Goal: Task Accomplishment & Management: Use online tool/utility

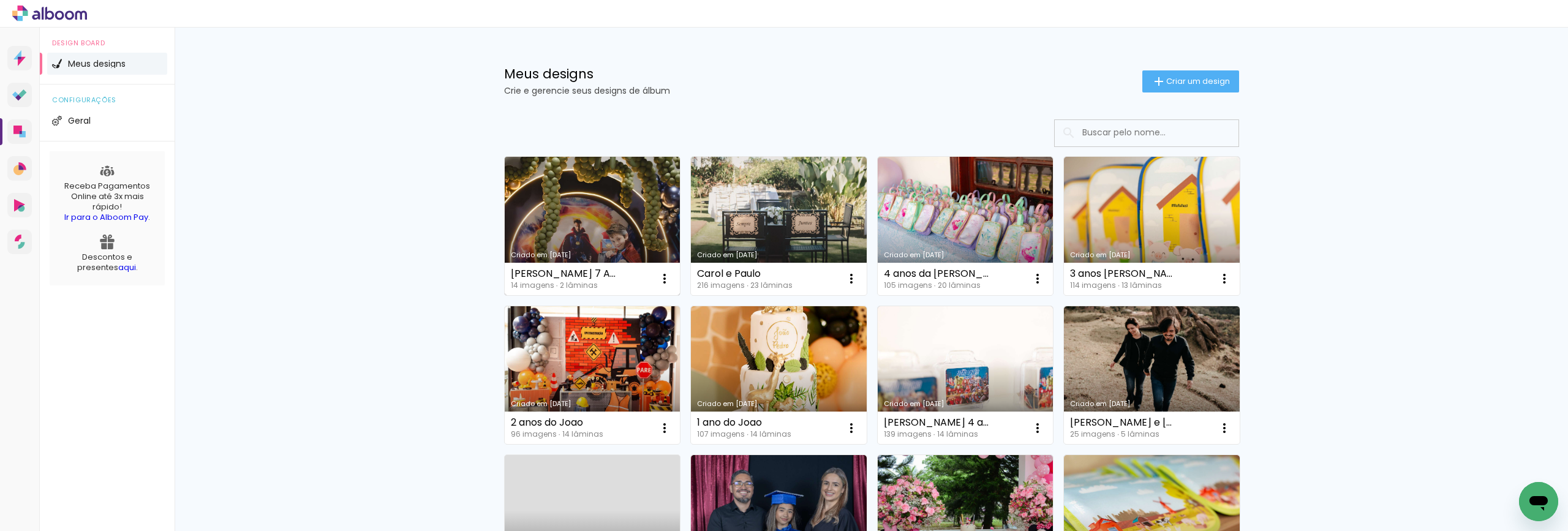
click at [602, 204] on link "Criado em [DATE]" at bounding box center [592, 226] width 176 height 138
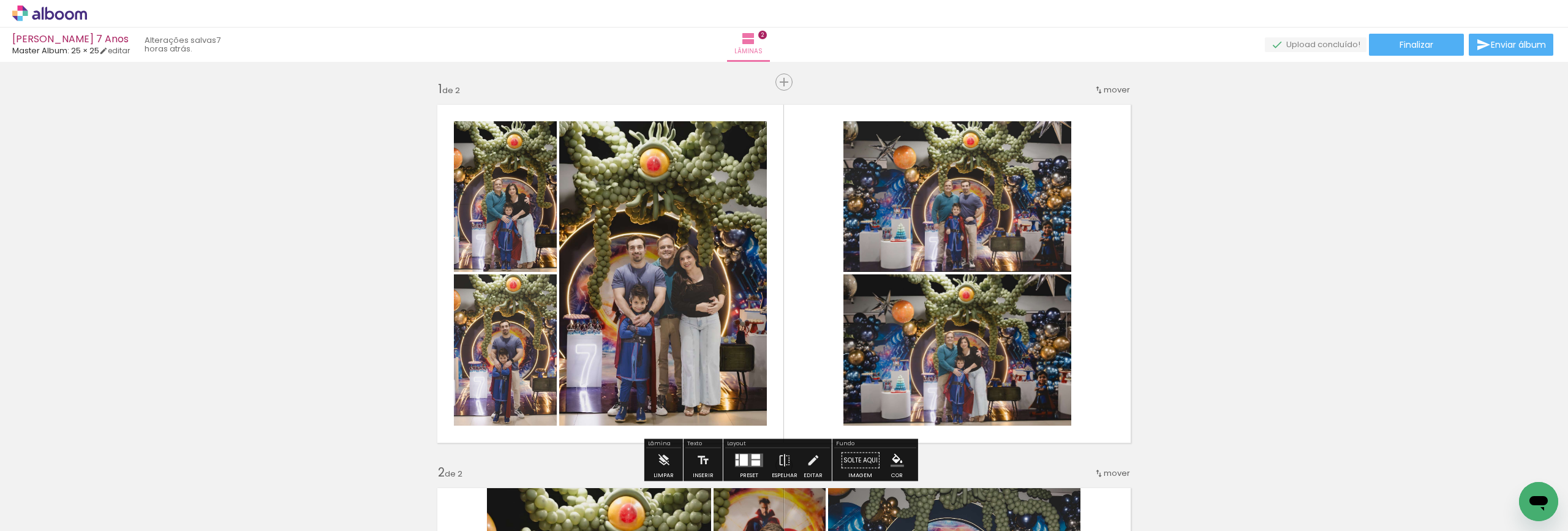
click at [102, 465] on iron-icon at bounding box center [95, 464] width 13 height 13
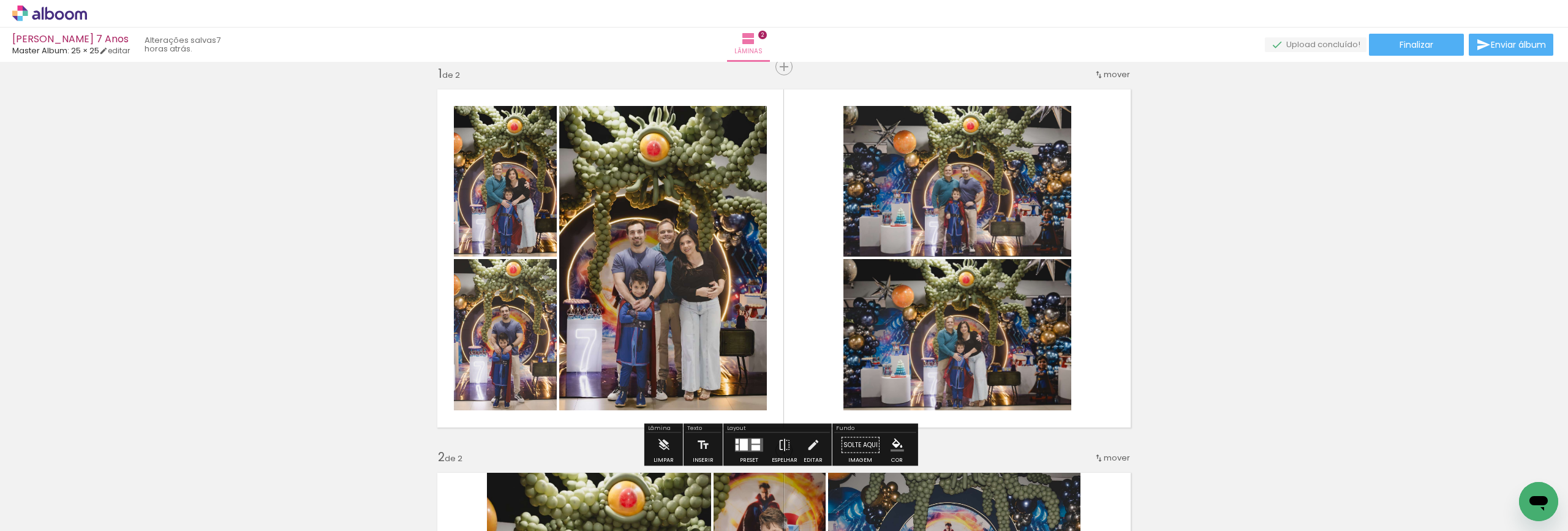
scroll to position [16, 0]
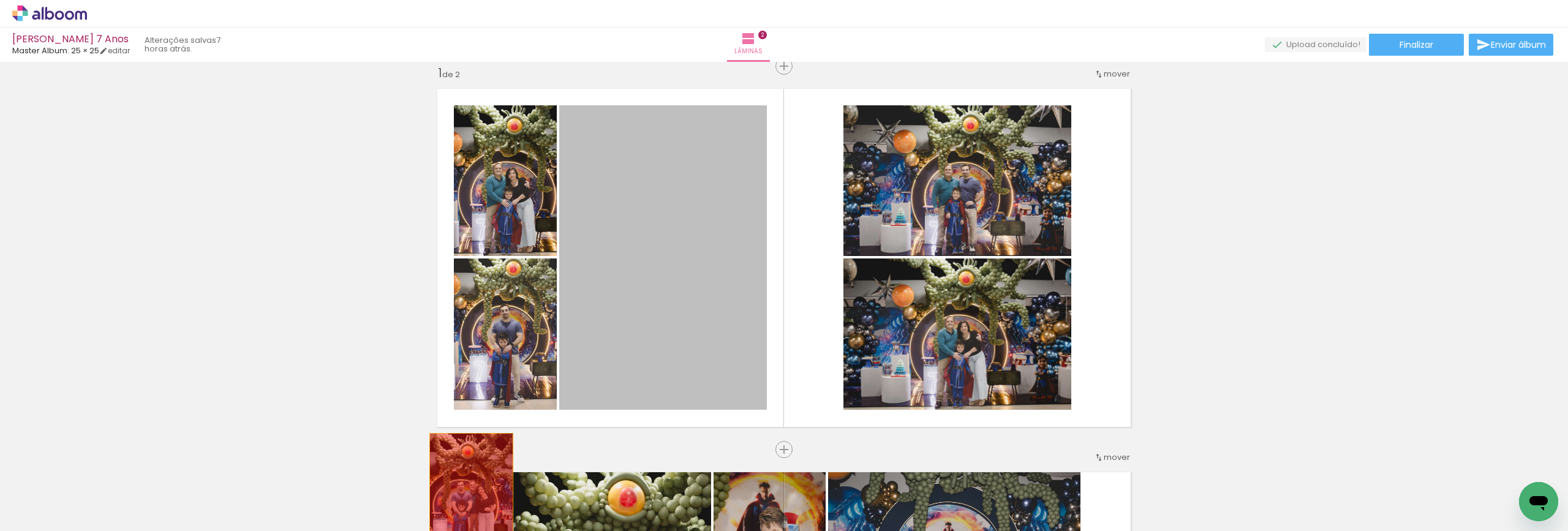
drag, startPoint x: 673, startPoint y: 236, endPoint x: 467, endPoint y: 494, distance: 330.2
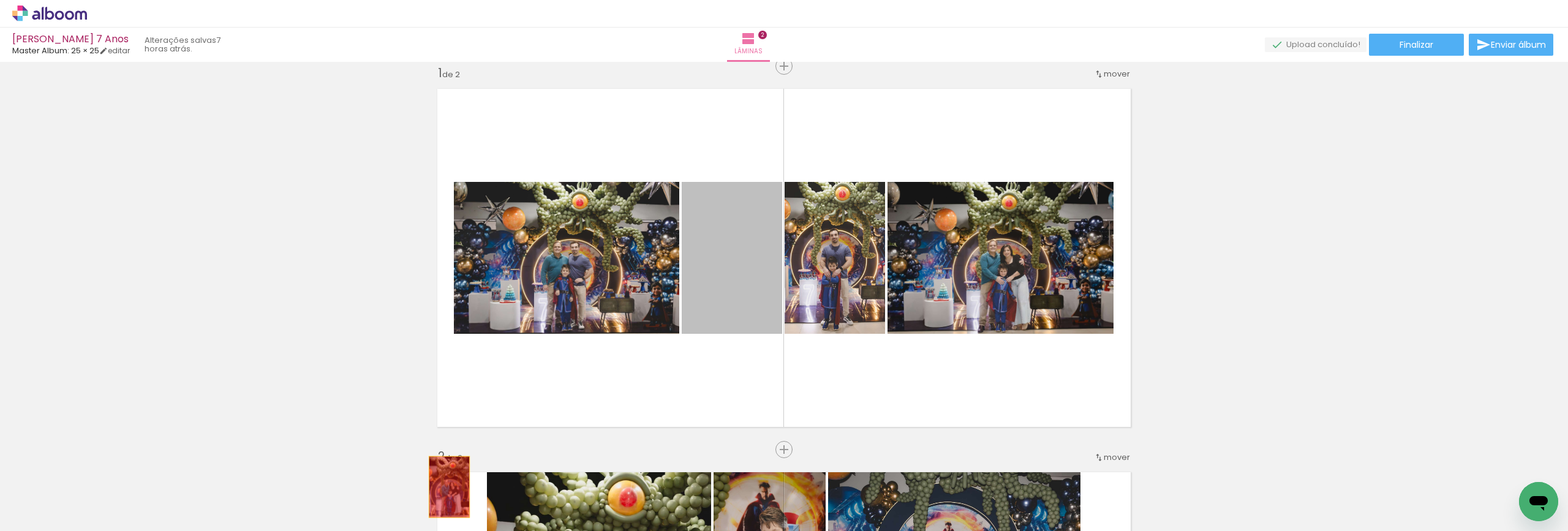
drag, startPoint x: 741, startPoint y: 271, endPoint x: 445, endPoint y: 489, distance: 367.6
click at [445, 489] on quentale-workspace at bounding box center [784, 266] width 1568 height 531
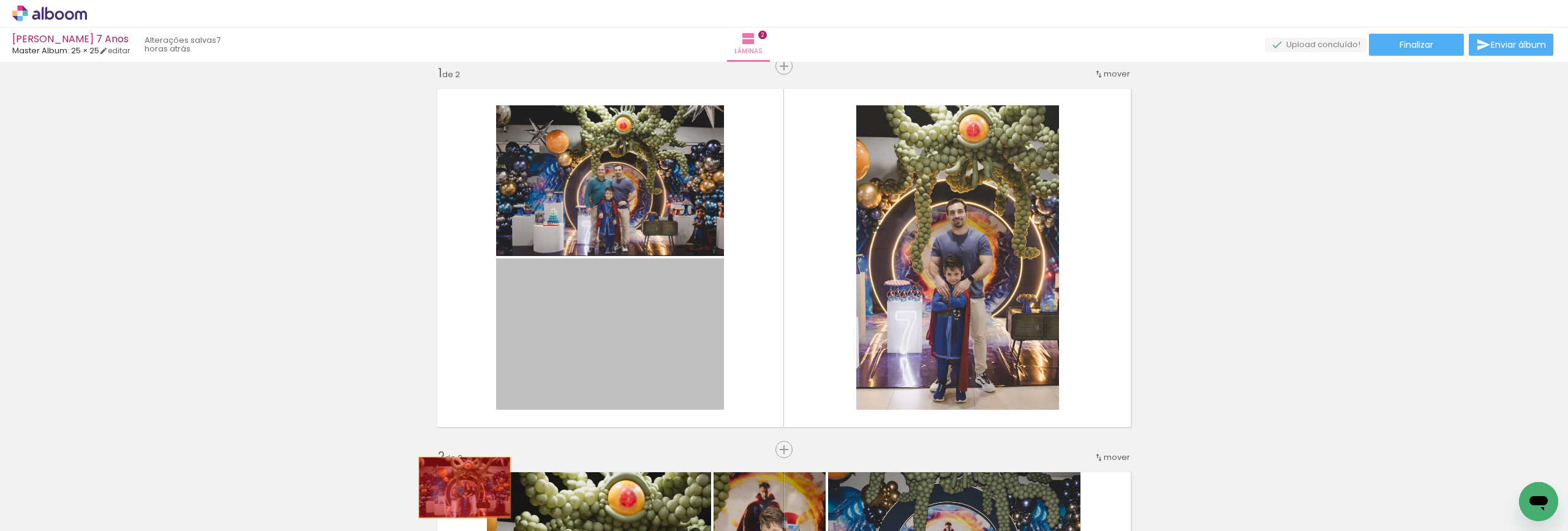
drag, startPoint x: 656, startPoint y: 297, endPoint x: 460, endPoint y: 488, distance: 273.7
click at [460, 488] on quentale-workspace at bounding box center [784, 266] width 1568 height 531
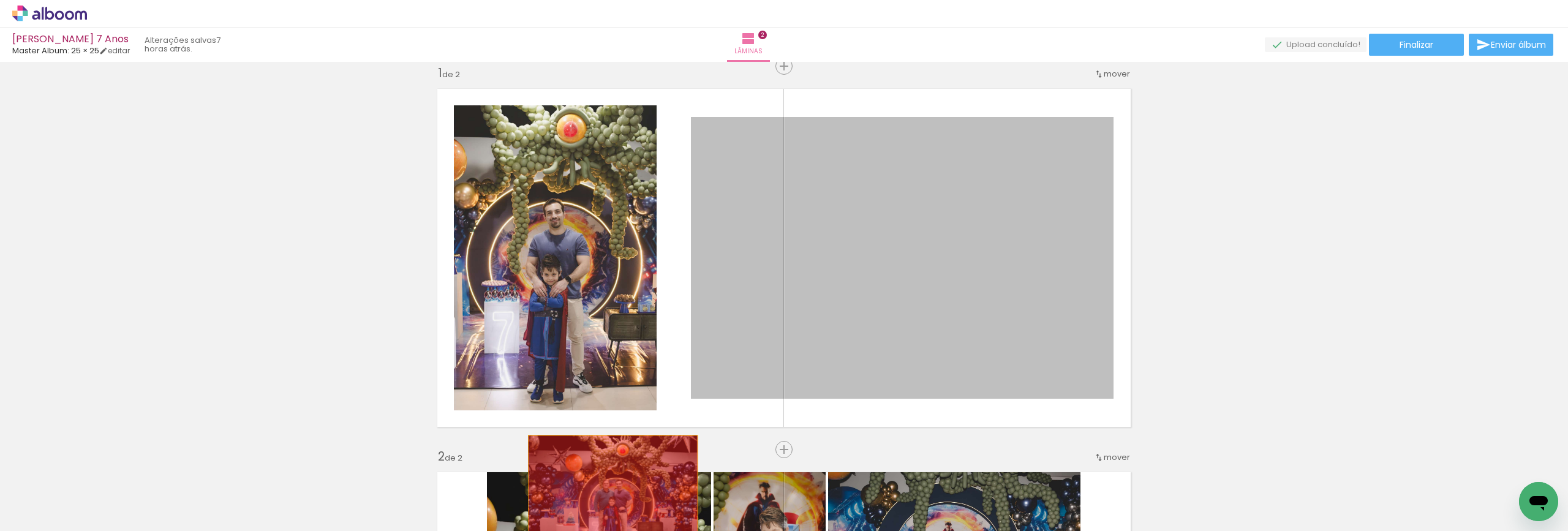
drag, startPoint x: 982, startPoint y: 283, endPoint x: 608, endPoint y: 492, distance: 428.4
click at [608, 492] on quentale-workspace at bounding box center [784, 266] width 1568 height 531
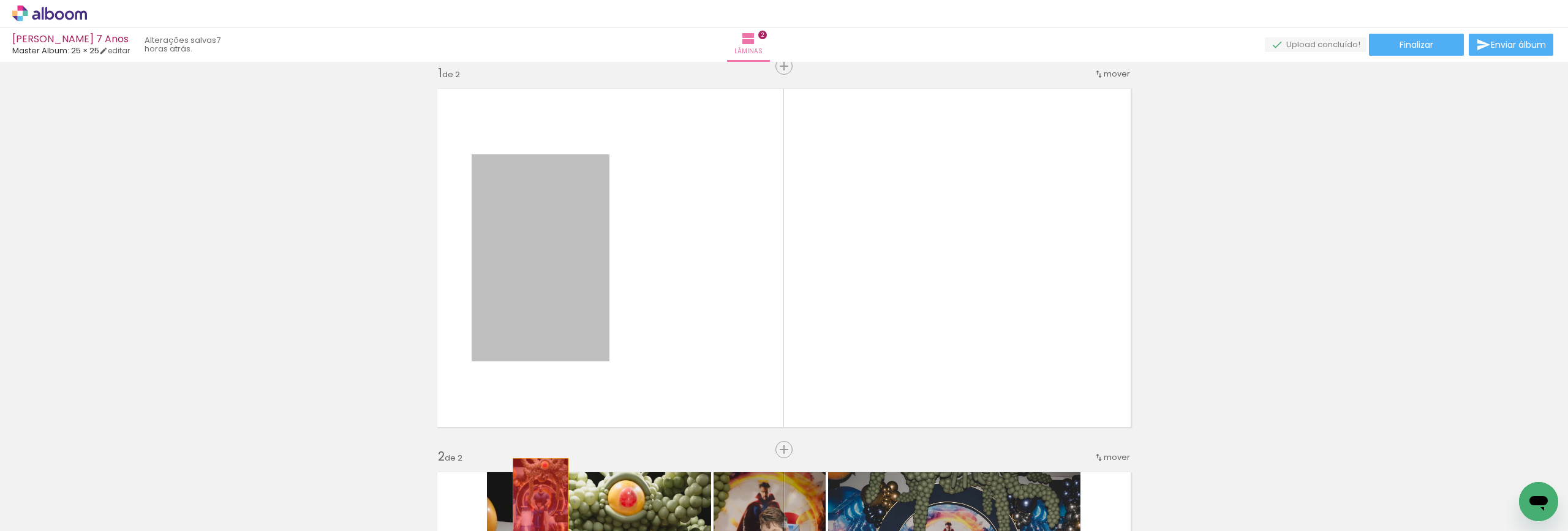
drag, startPoint x: 552, startPoint y: 283, endPoint x: 536, endPoint y: 500, distance: 217.6
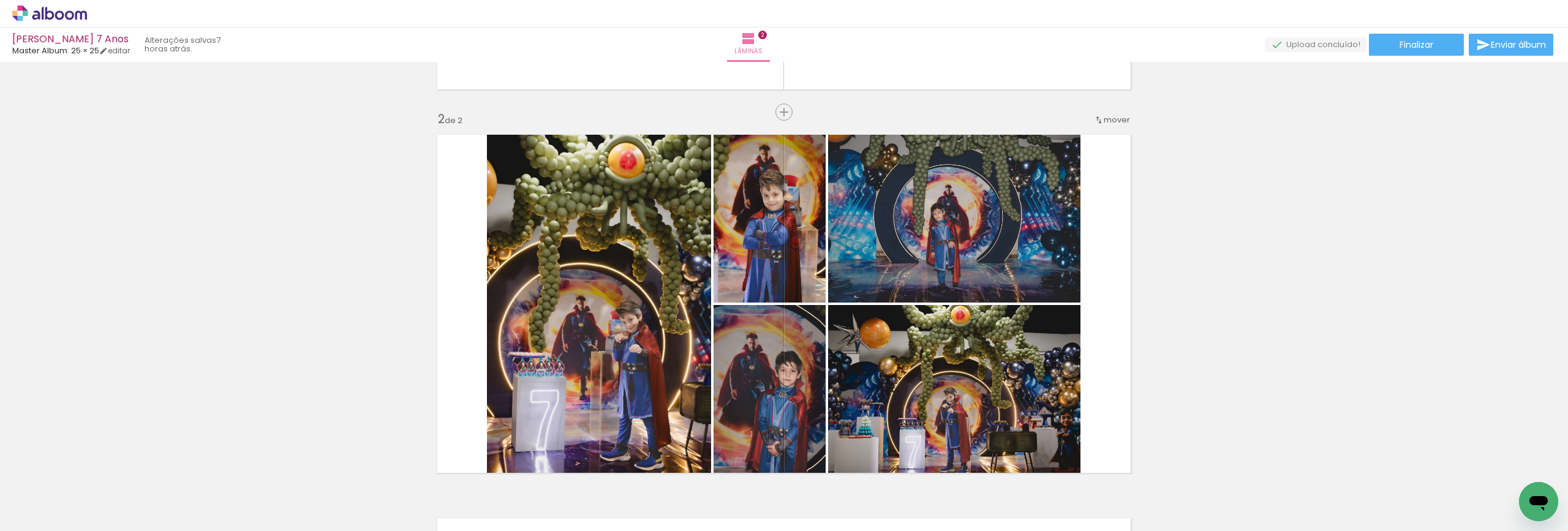
scroll to position [506, 0]
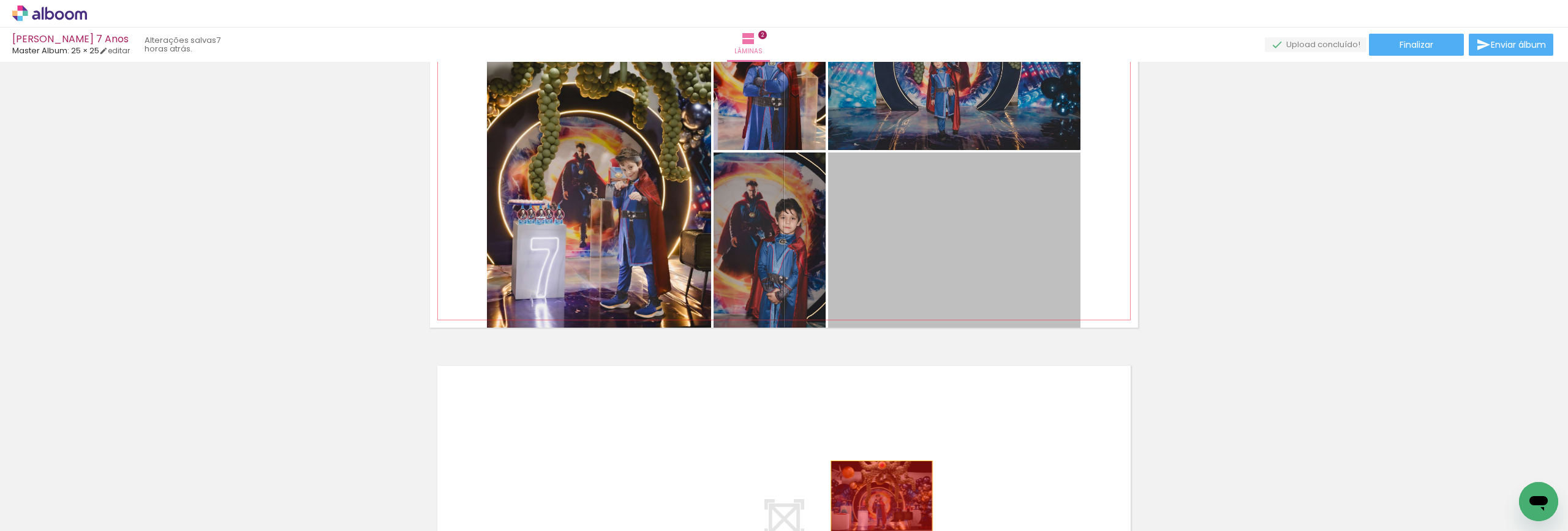
drag, startPoint x: 956, startPoint y: 228, endPoint x: 877, endPoint y: 496, distance: 279.4
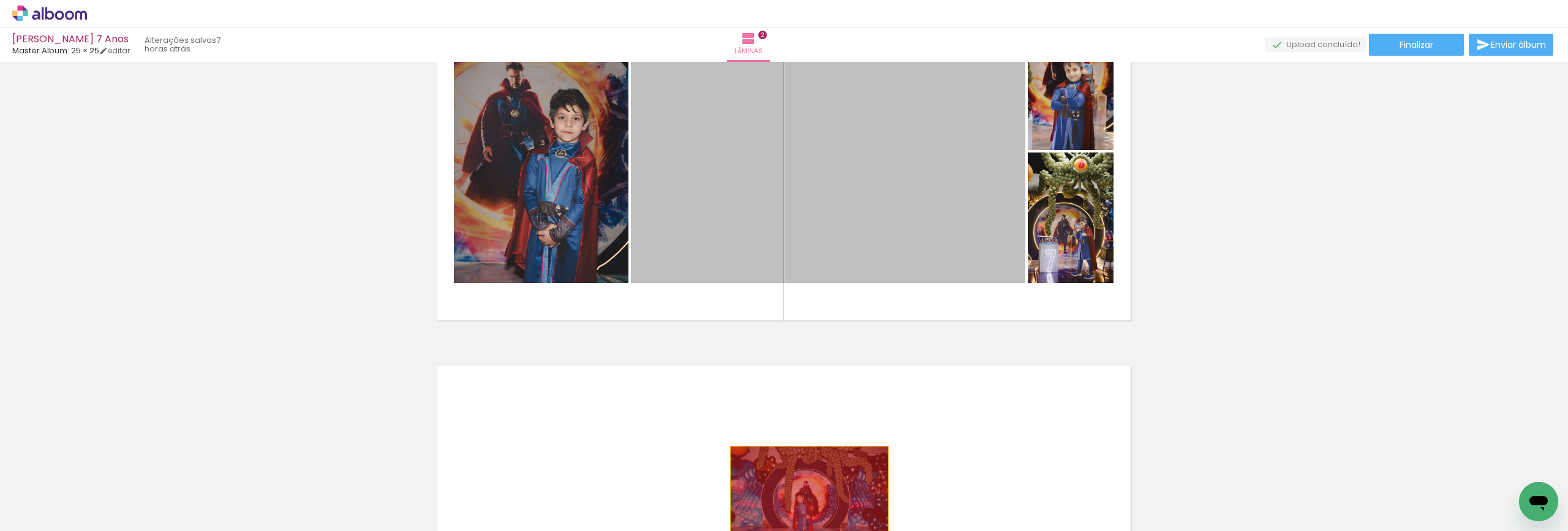
drag, startPoint x: 863, startPoint y: 226, endPoint x: 805, endPoint y: 499, distance: 279.1
click at [805, 499] on quentale-workspace at bounding box center [784, 266] width 1568 height 531
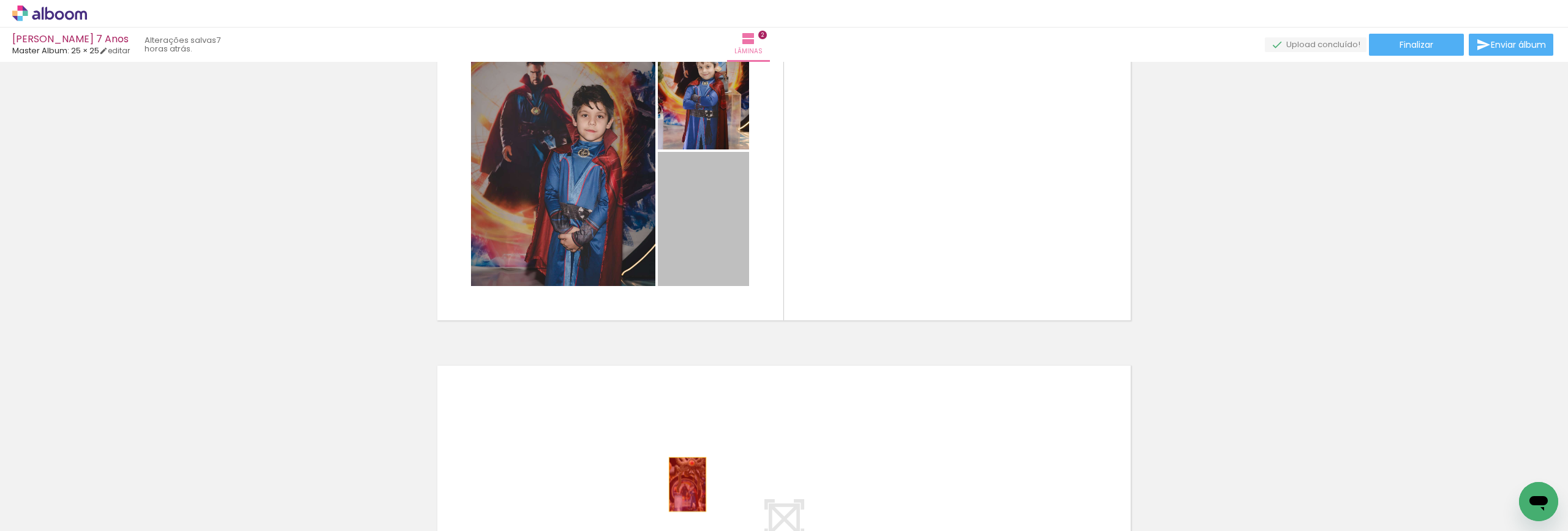
drag, startPoint x: 719, startPoint y: 219, endPoint x: 683, endPoint y: 484, distance: 267.4
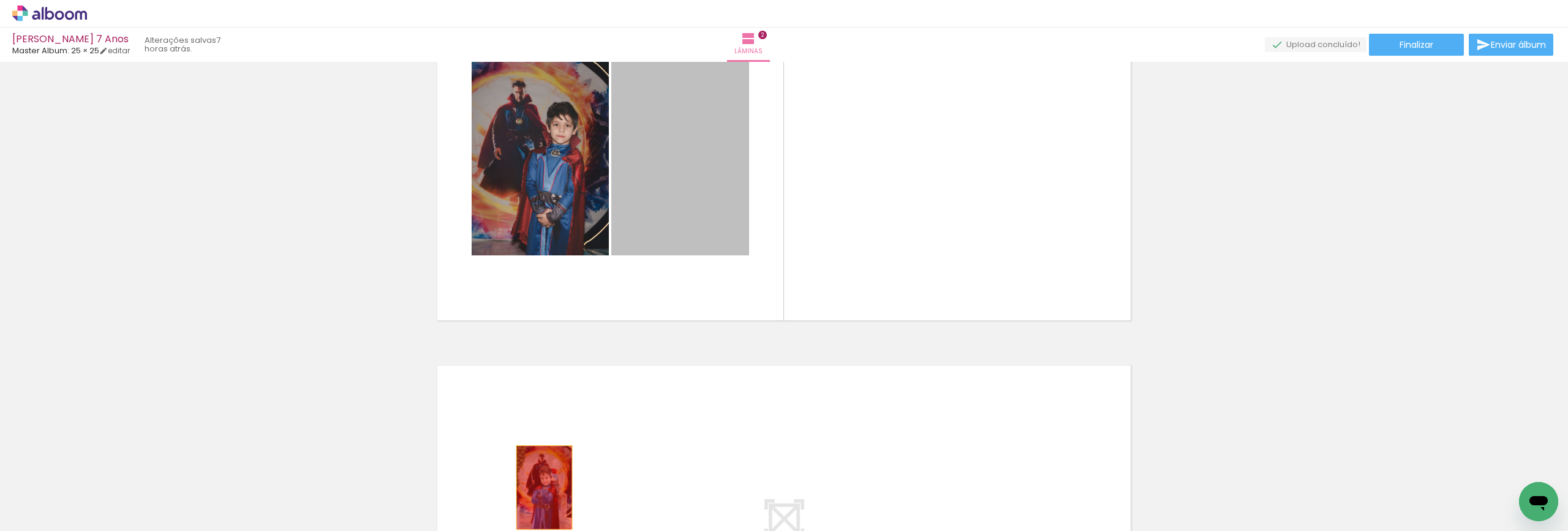
drag, startPoint x: 688, startPoint y: 157, endPoint x: 540, endPoint y: 488, distance: 362.6
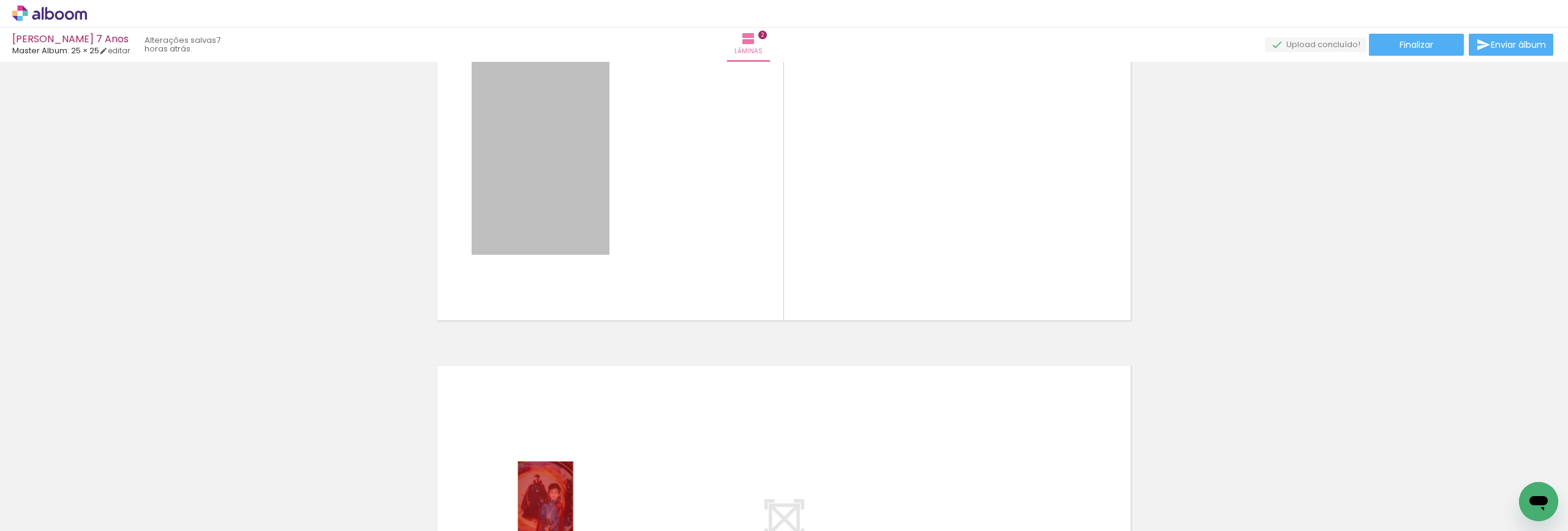
drag, startPoint x: 574, startPoint y: 170, endPoint x: 541, endPoint y: 503, distance: 334.6
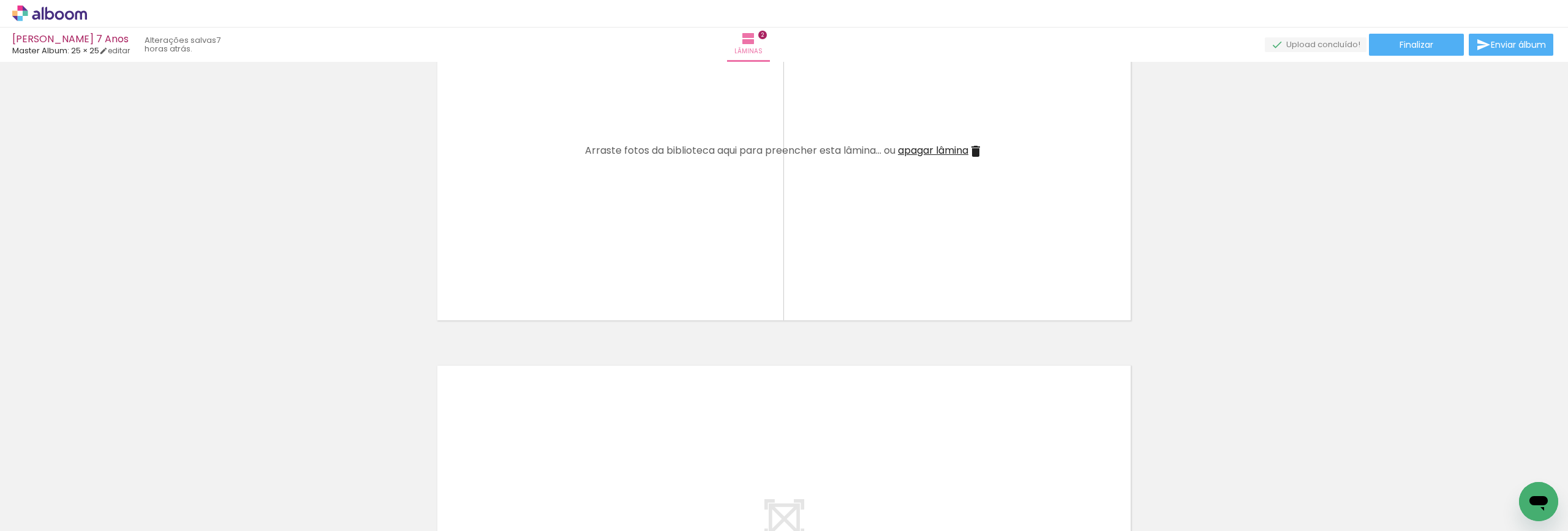
click at [102, 466] on iron-icon at bounding box center [95, 464] width 13 height 13
click at [102, 466] on iron-icon at bounding box center [95, 464] width 13 height 13
click at [102, 464] on iron-icon at bounding box center [95, 464] width 13 height 13
click at [102, 465] on iron-icon at bounding box center [95, 464] width 13 height 13
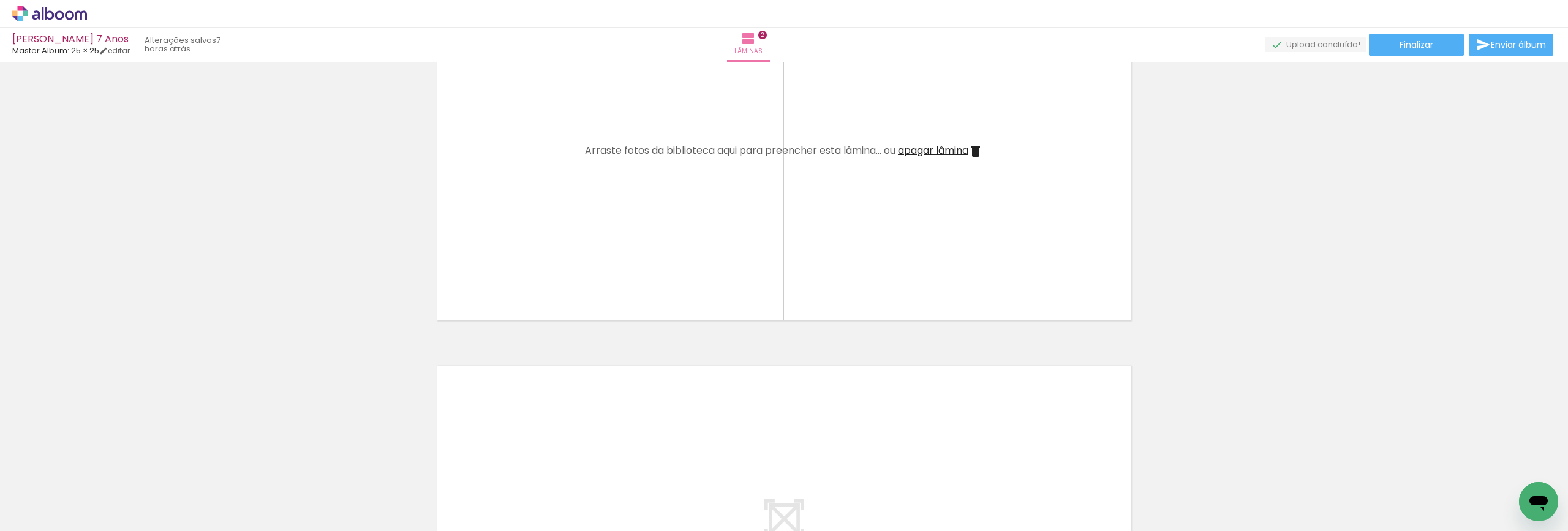
click at [102, 464] on iron-icon at bounding box center [95, 464] width 13 height 13
click at [102, 468] on iron-icon at bounding box center [95, 464] width 13 height 13
click at [102, 465] on iron-icon at bounding box center [95, 464] width 13 height 13
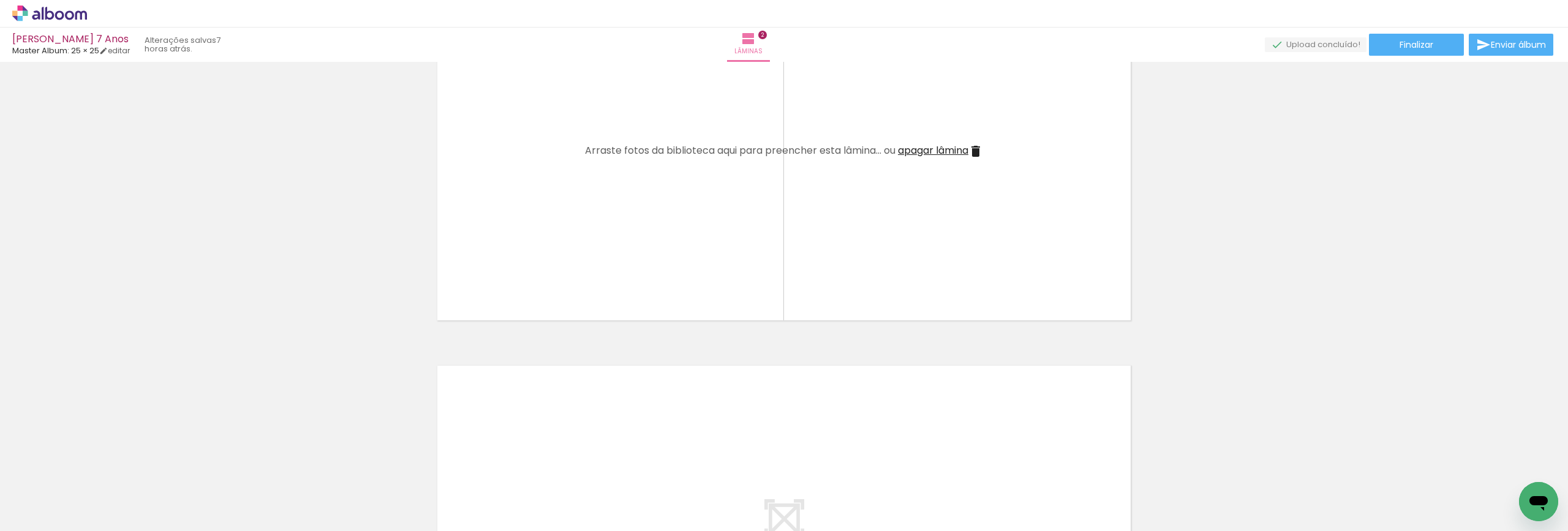
click at [102, 465] on iron-icon at bounding box center [95, 464] width 13 height 13
click at [102, 462] on iron-icon at bounding box center [95, 464] width 13 height 13
click at [102, 462] on iron-icon at bounding box center [95, 464] width 13 height 13
click at [96, 464] on iron-icon at bounding box center [95, 464] width 13 height 13
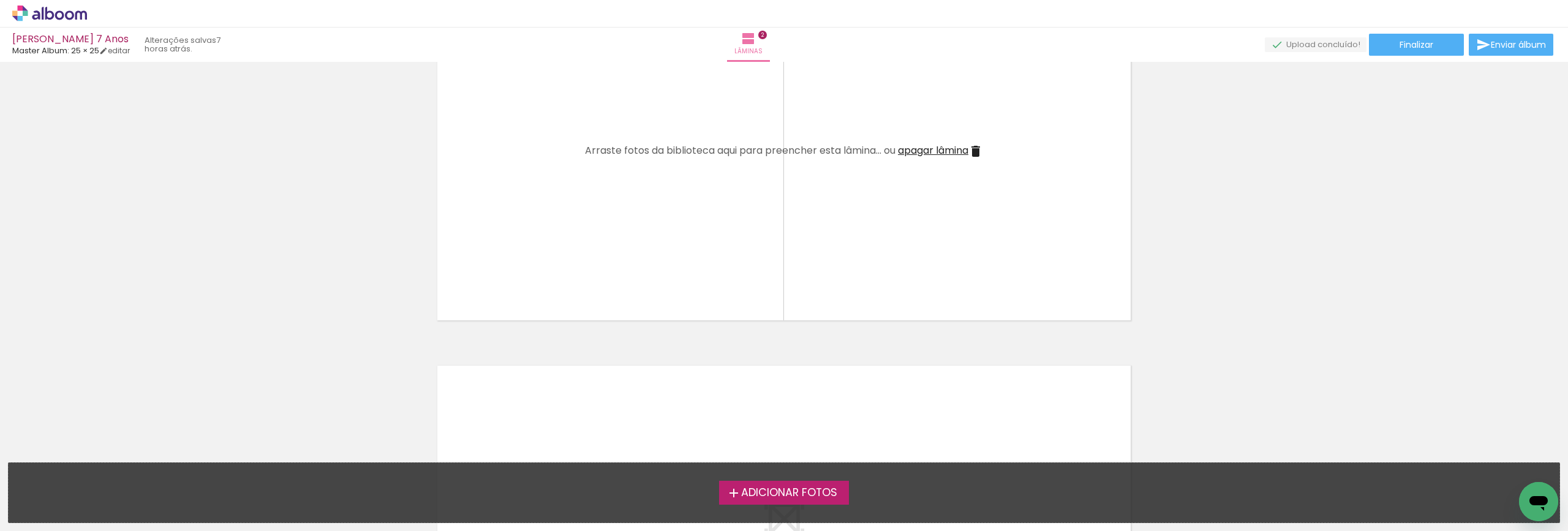
click at [783, 494] on span "Adicionar Fotos" at bounding box center [789, 493] width 96 height 11
click at [0, 0] on input "file" at bounding box center [0, 0] width 0 height 0
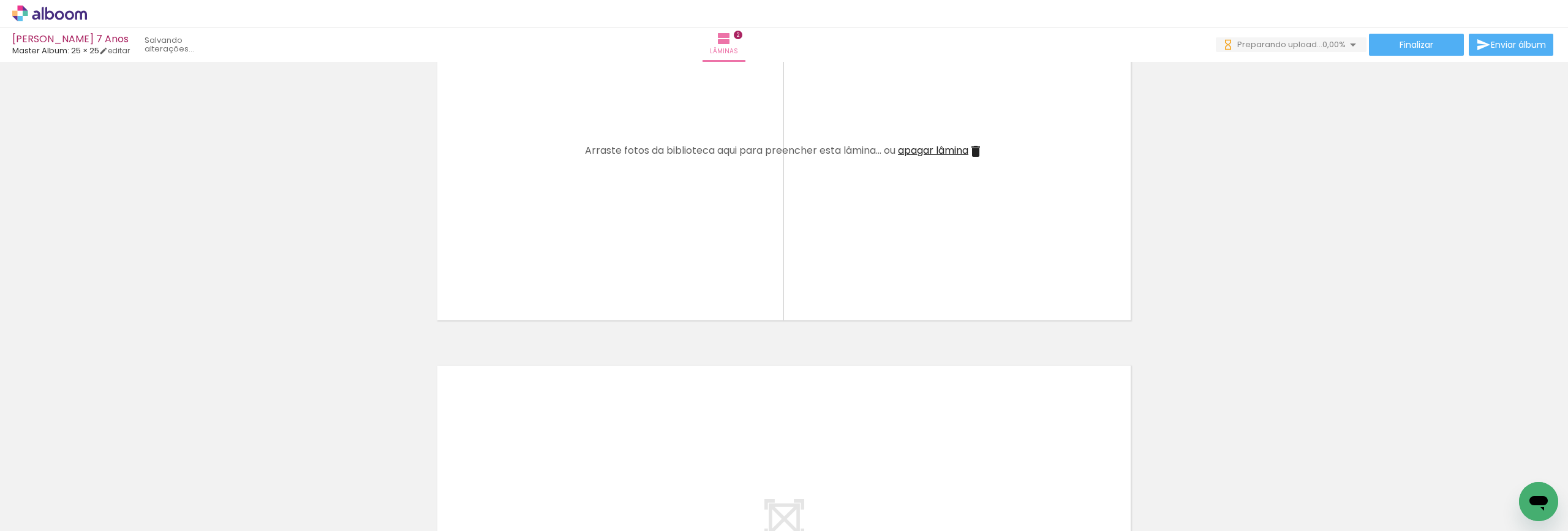
scroll to position [0, 0]
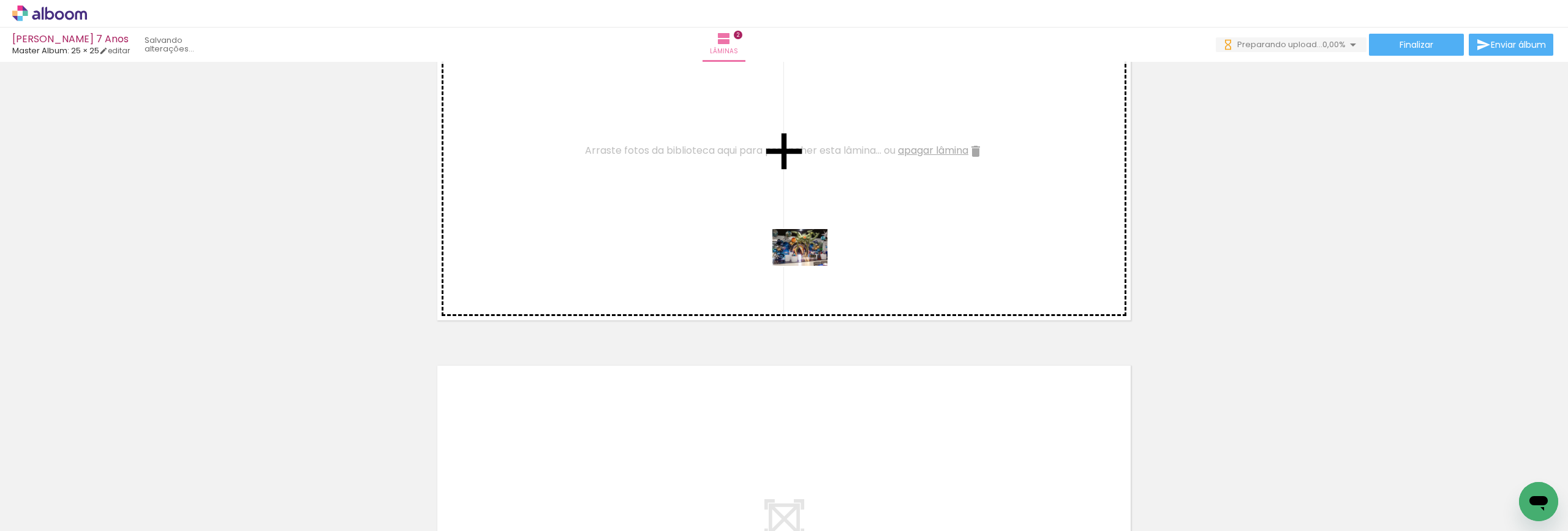
drag, startPoint x: 824, startPoint y: 503, endPoint x: 831, endPoint y: 198, distance: 305.1
click at [831, 198] on quentale-workspace at bounding box center [784, 266] width 1568 height 531
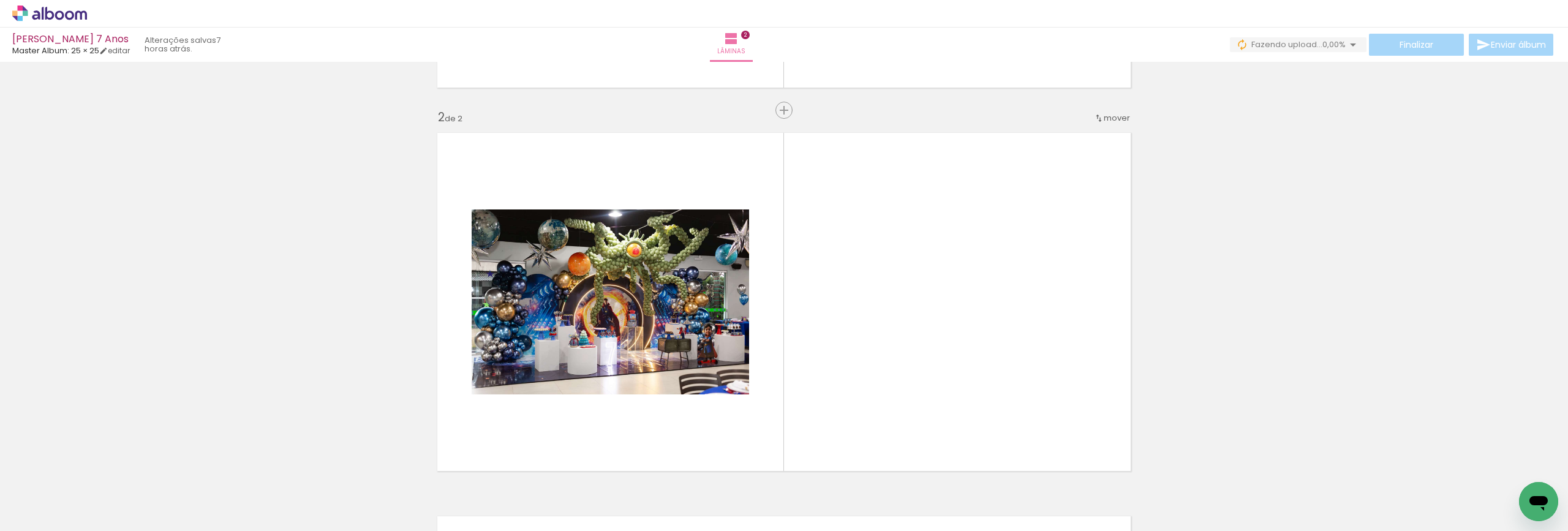
scroll to position [367, 0]
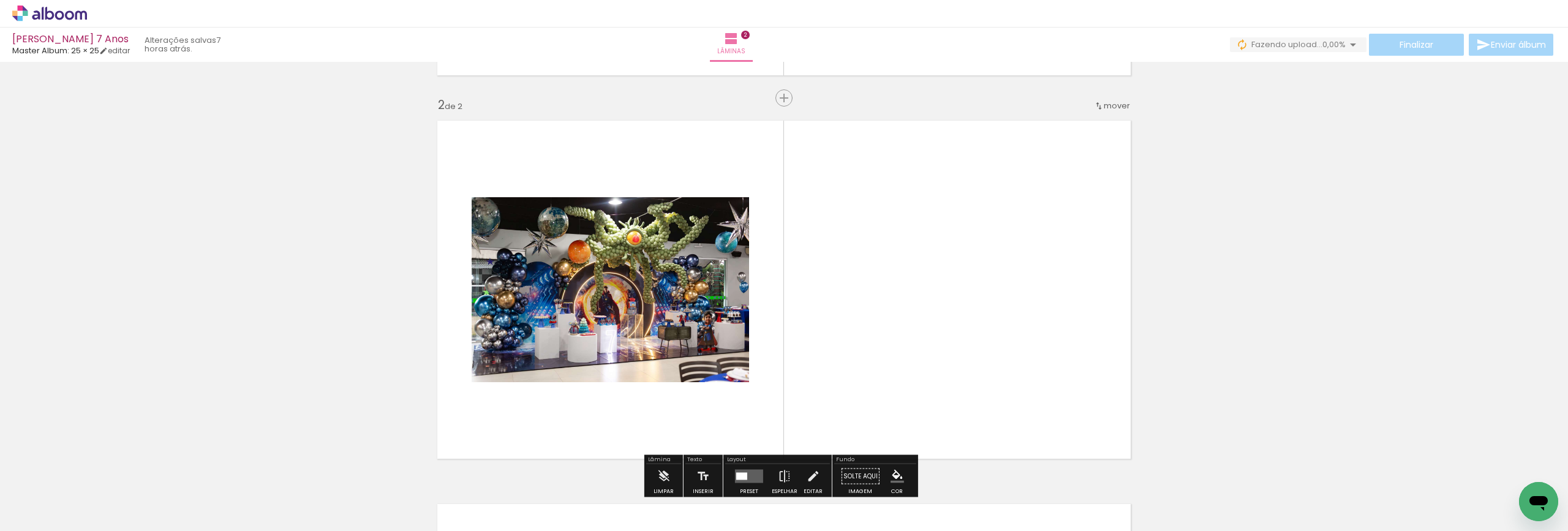
click at [1107, 102] on span "mover" at bounding box center [1117, 105] width 27 height 11
click at [1073, 101] on span "antes da" at bounding box center [1062, 104] width 35 height 20
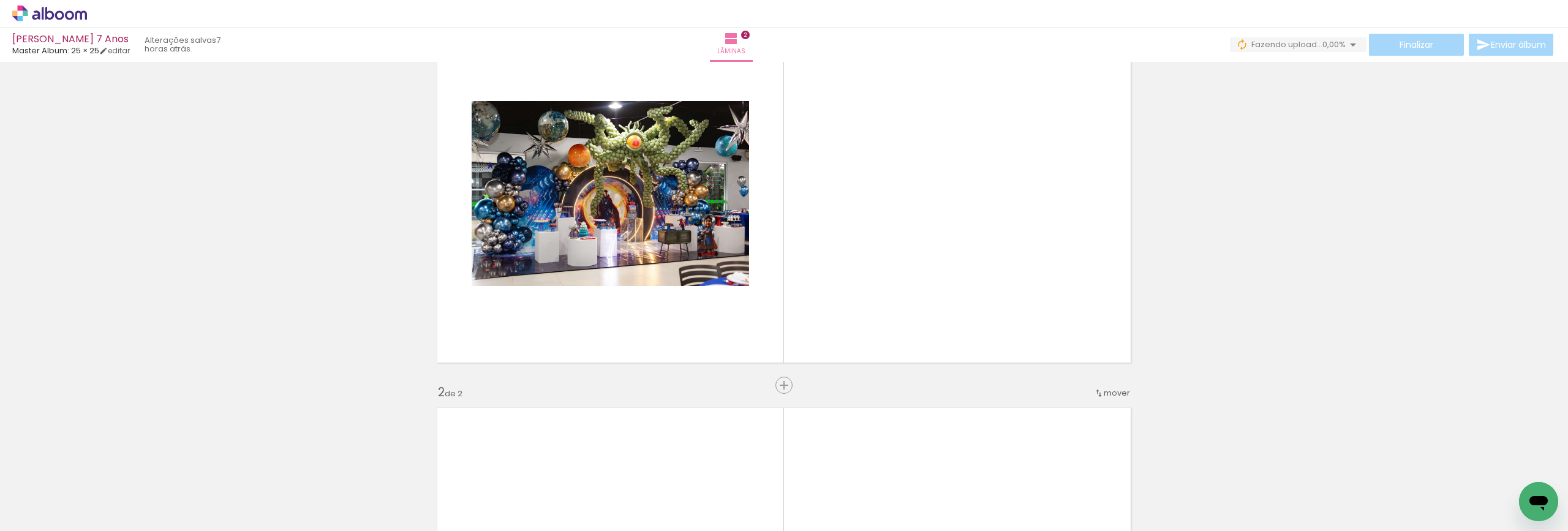
scroll to position [16, 0]
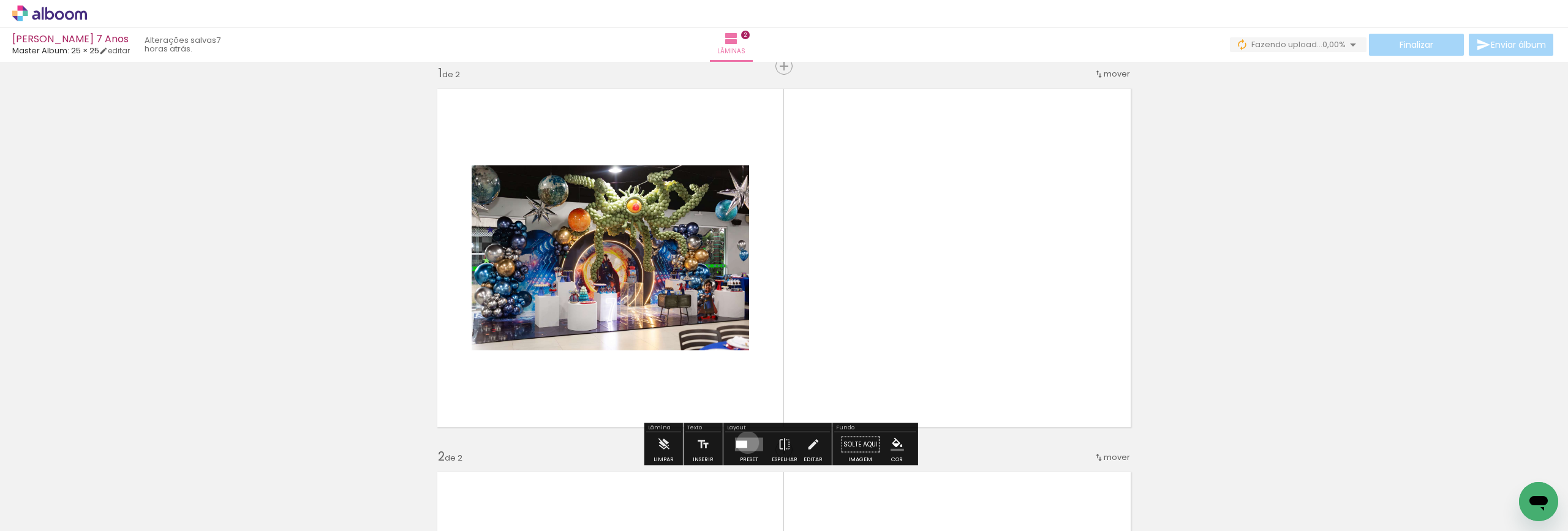
click at [745, 442] on quentale-layouter at bounding box center [749, 444] width 28 height 13
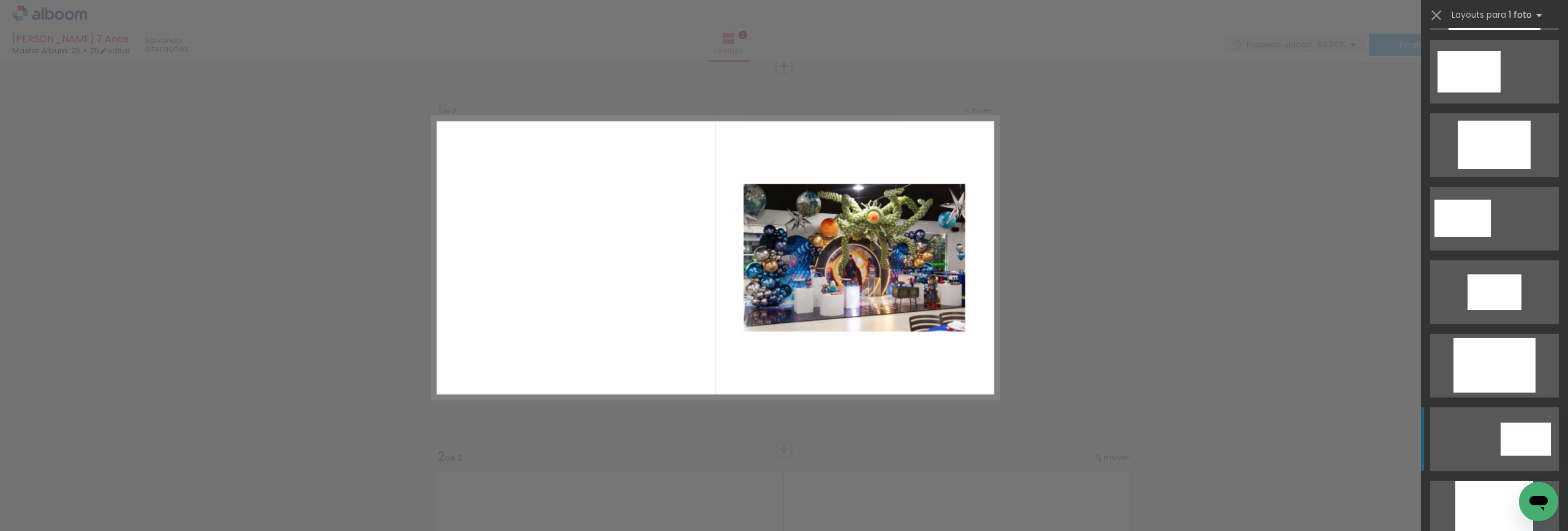
scroll to position [306, 0]
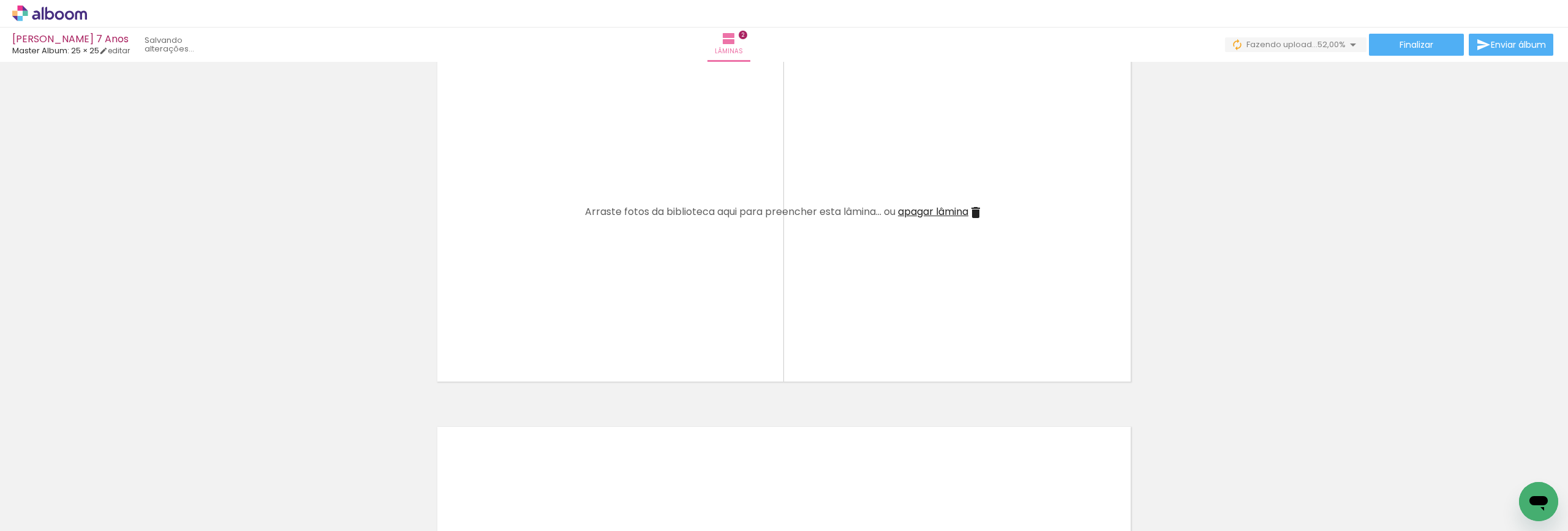
scroll to position [0, 251]
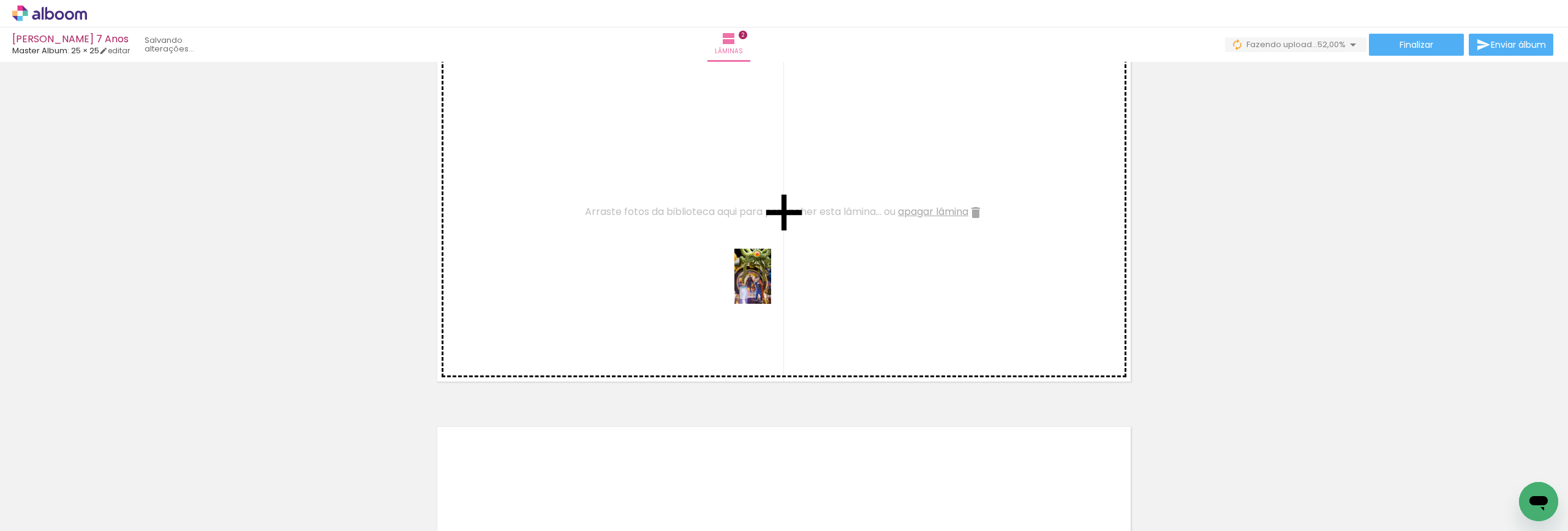
drag, startPoint x: 697, startPoint y: 504, endPoint x: 771, endPoint y: 285, distance: 231.2
click at [771, 285] on quentale-workspace at bounding box center [784, 266] width 1568 height 531
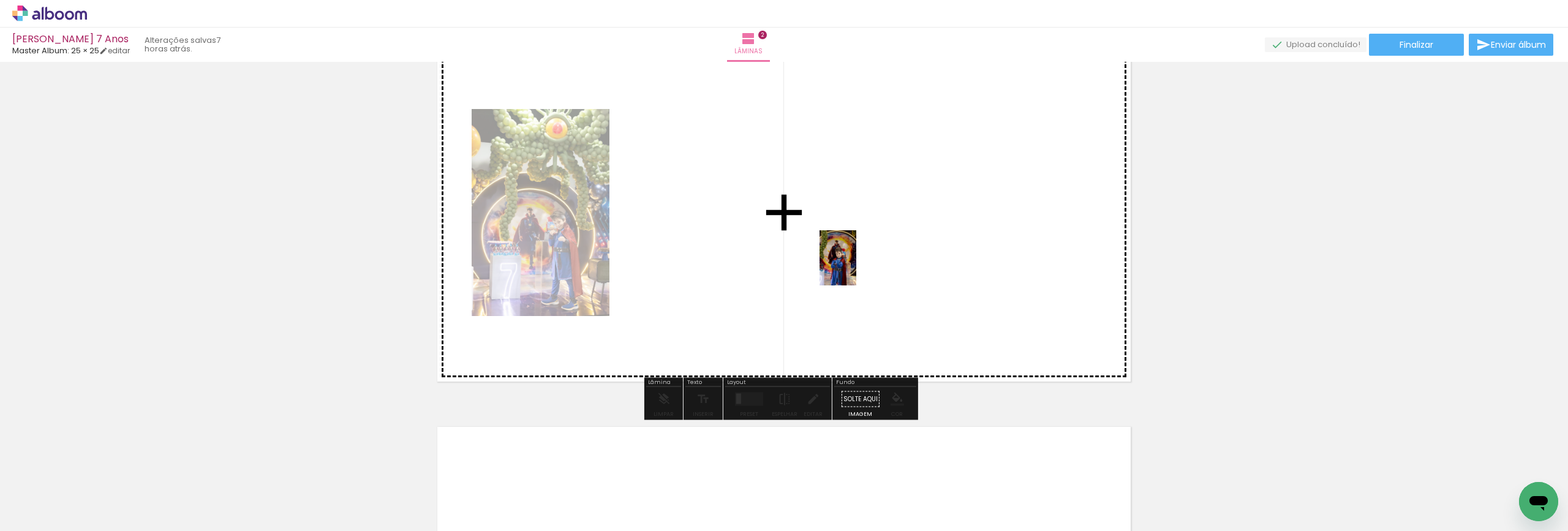
drag, startPoint x: 913, startPoint y: 507, endPoint x: 857, endPoint y: 267, distance: 246.4
click at [857, 267] on quentale-workspace at bounding box center [784, 266] width 1568 height 531
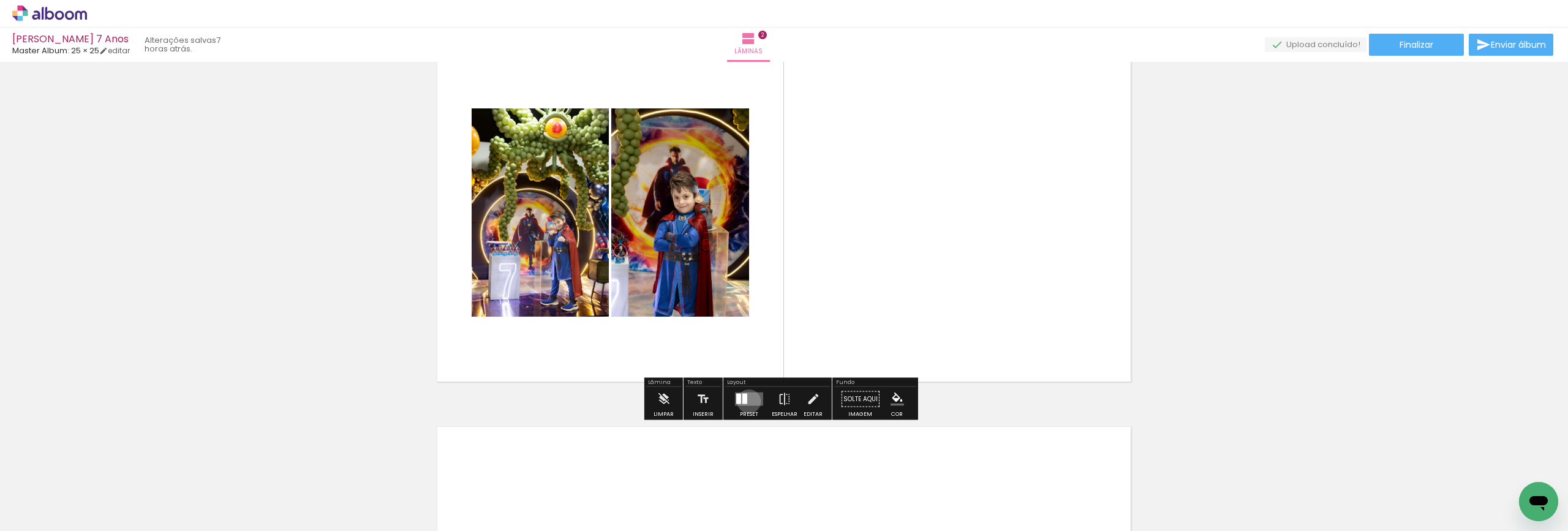
click at [746, 401] on quentale-layouter at bounding box center [749, 399] width 28 height 13
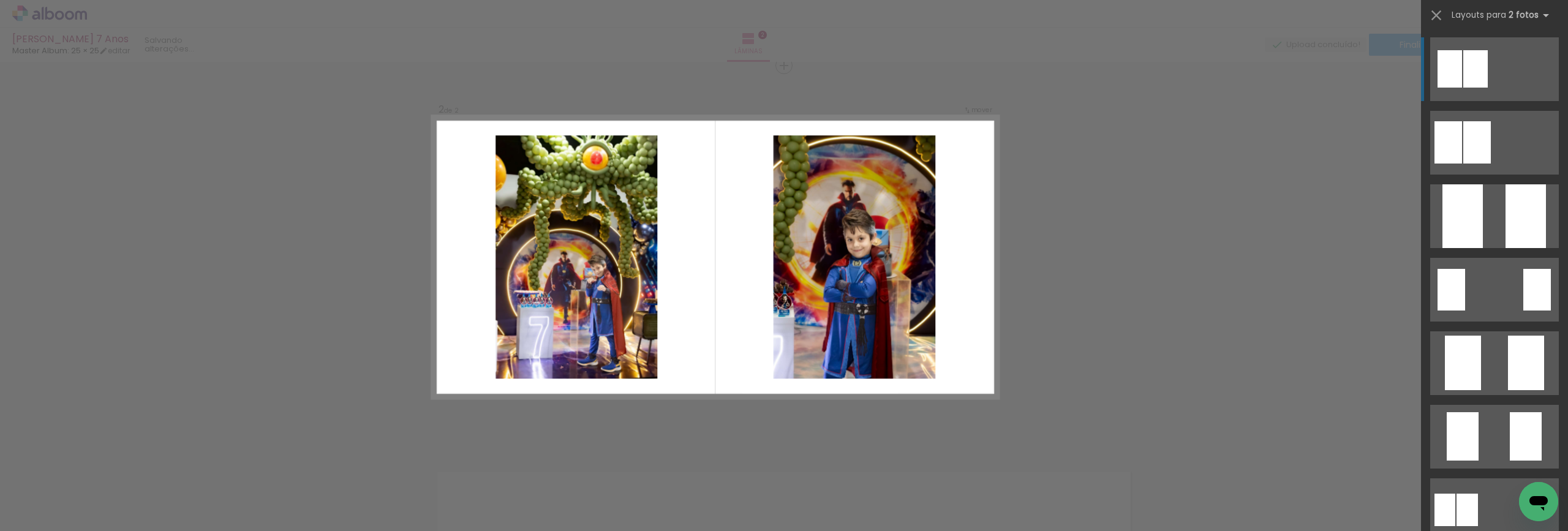
scroll to position [399, 0]
click at [1487, 88] on div at bounding box center [1475, 69] width 25 height 37
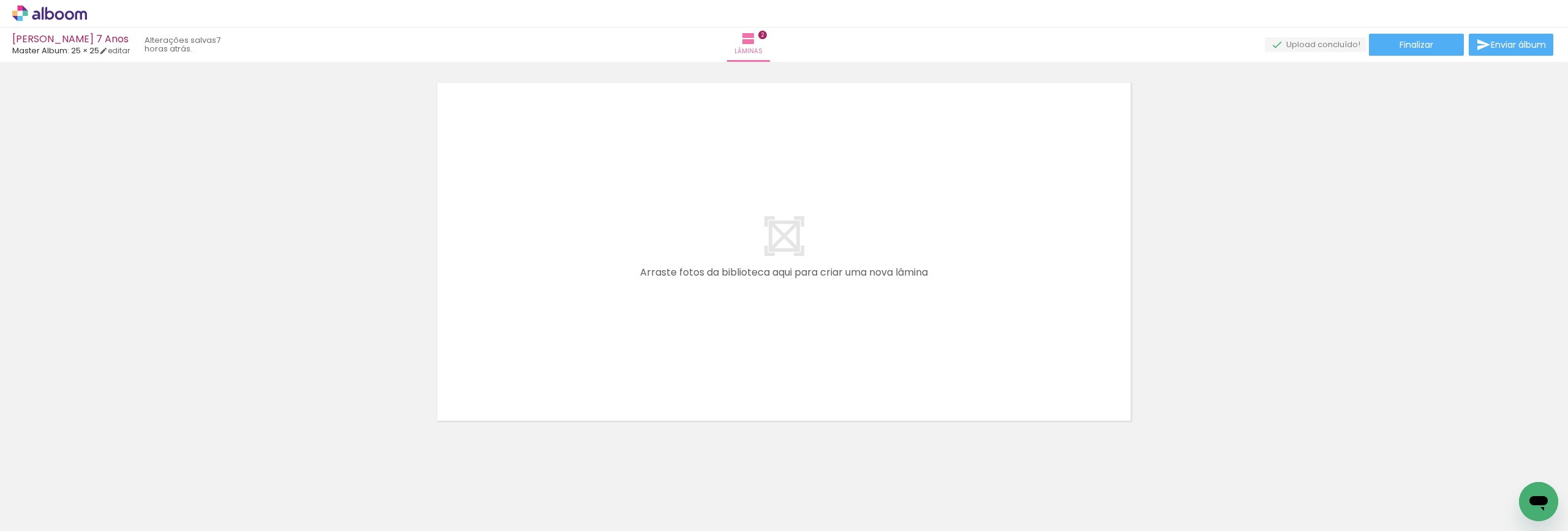
scroll to position [796, 0]
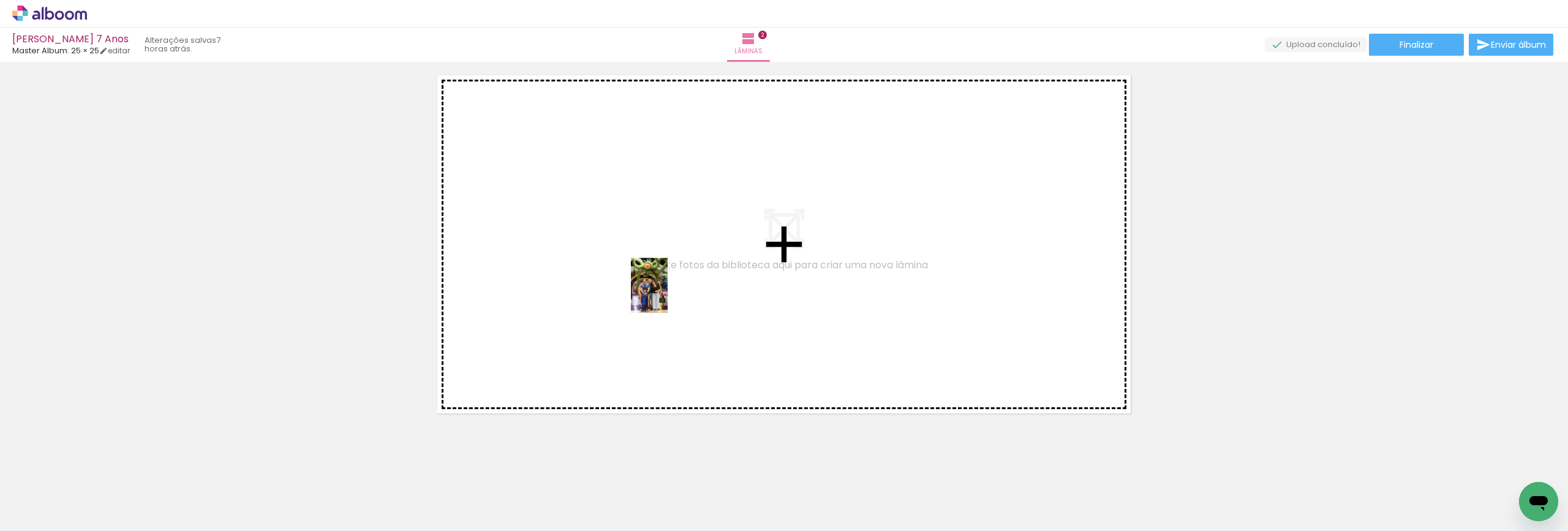
drag, startPoint x: 494, startPoint y: 504, endPoint x: 668, endPoint y: 295, distance: 272.0
click at [668, 295] on quentale-workspace at bounding box center [784, 266] width 1568 height 531
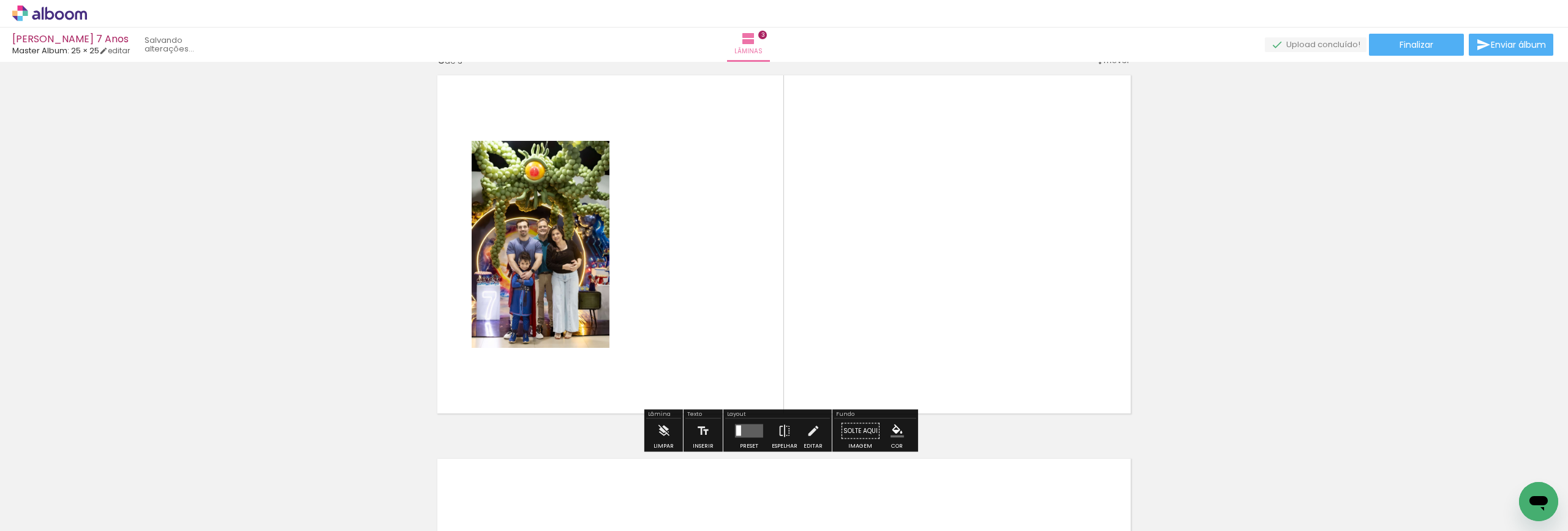
scroll to position [783, 0]
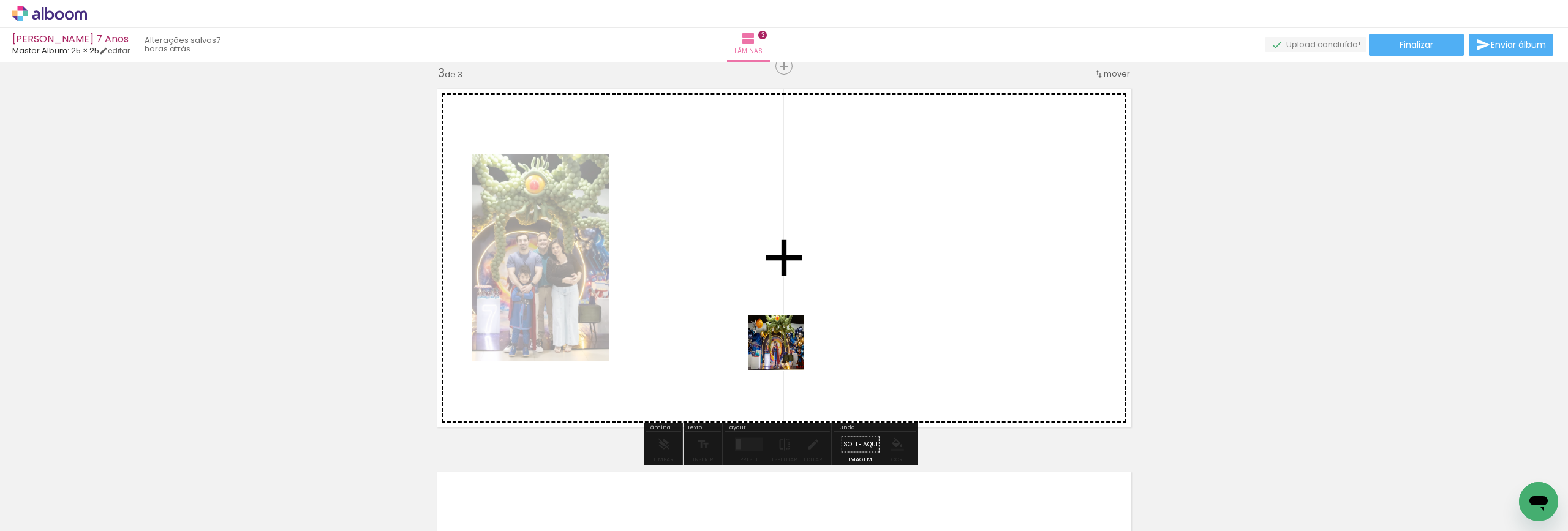
drag, startPoint x: 776, startPoint y: 507, endPoint x: 782, endPoint y: 332, distance: 175.1
click at [782, 332] on quentale-workspace at bounding box center [784, 266] width 1568 height 531
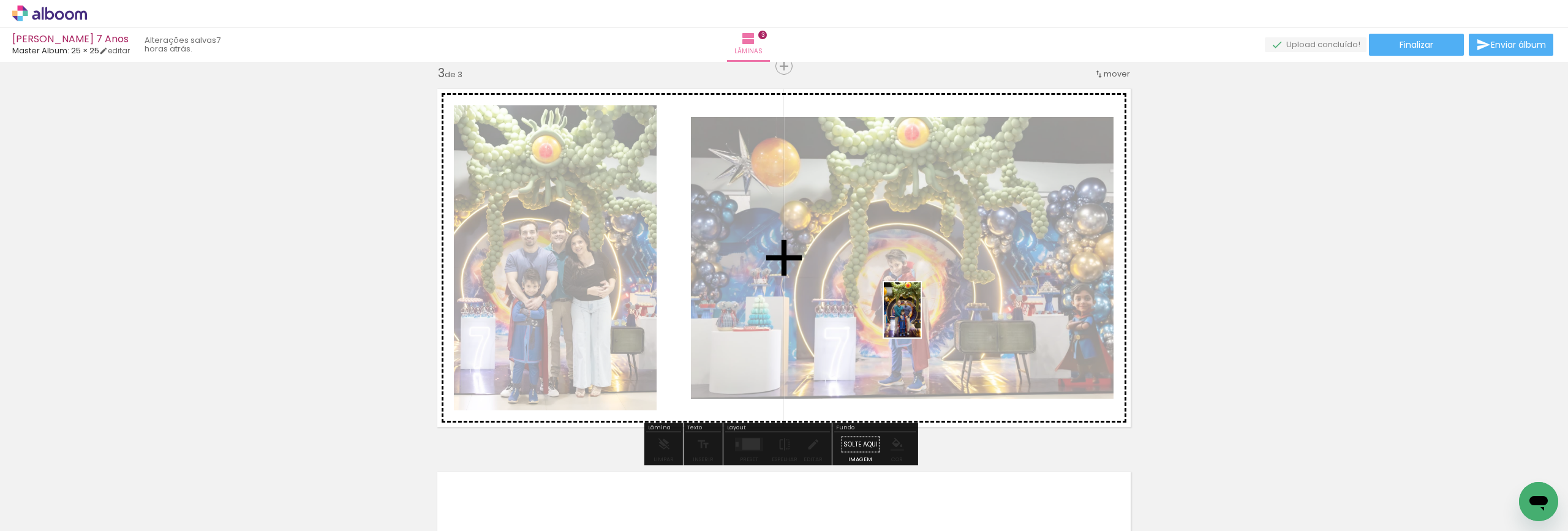
drag, startPoint x: 974, startPoint y: 504, endPoint x: 920, endPoint y: 319, distance: 192.7
click at [920, 319] on quentale-workspace at bounding box center [784, 266] width 1568 height 531
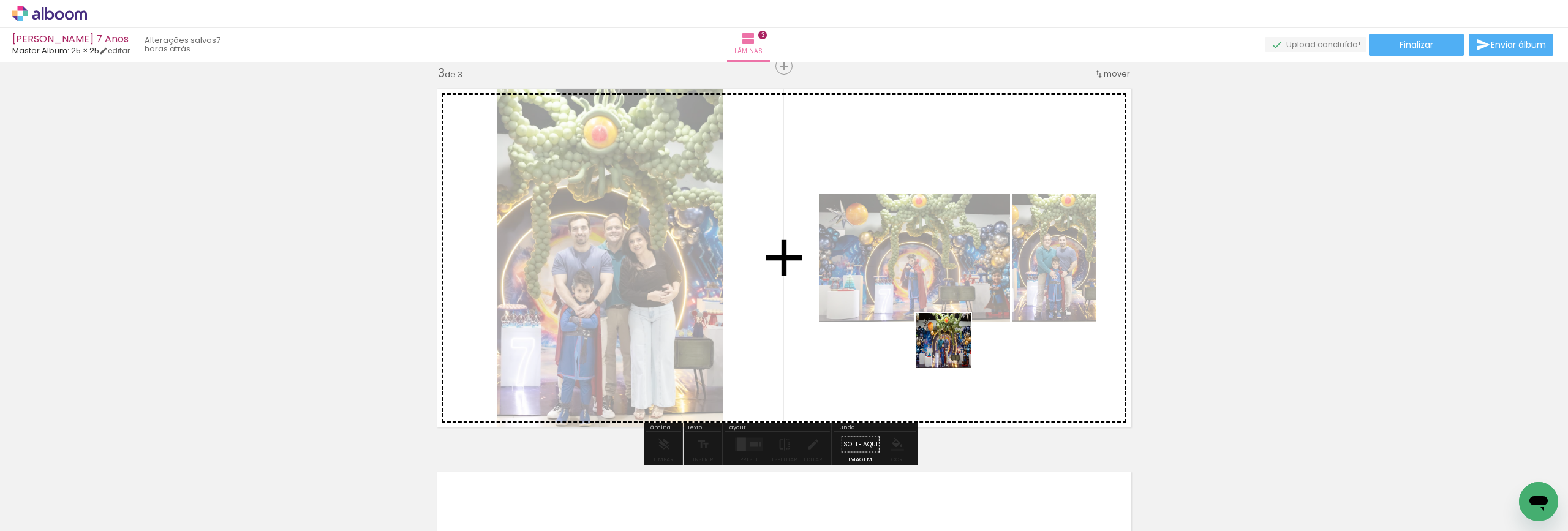
drag, startPoint x: 1052, startPoint y: 504, endPoint x: 950, endPoint y: 339, distance: 194.0
click at [950, 339] on quentale-workspace at bounding box center [784, 266] width 1568 height 531
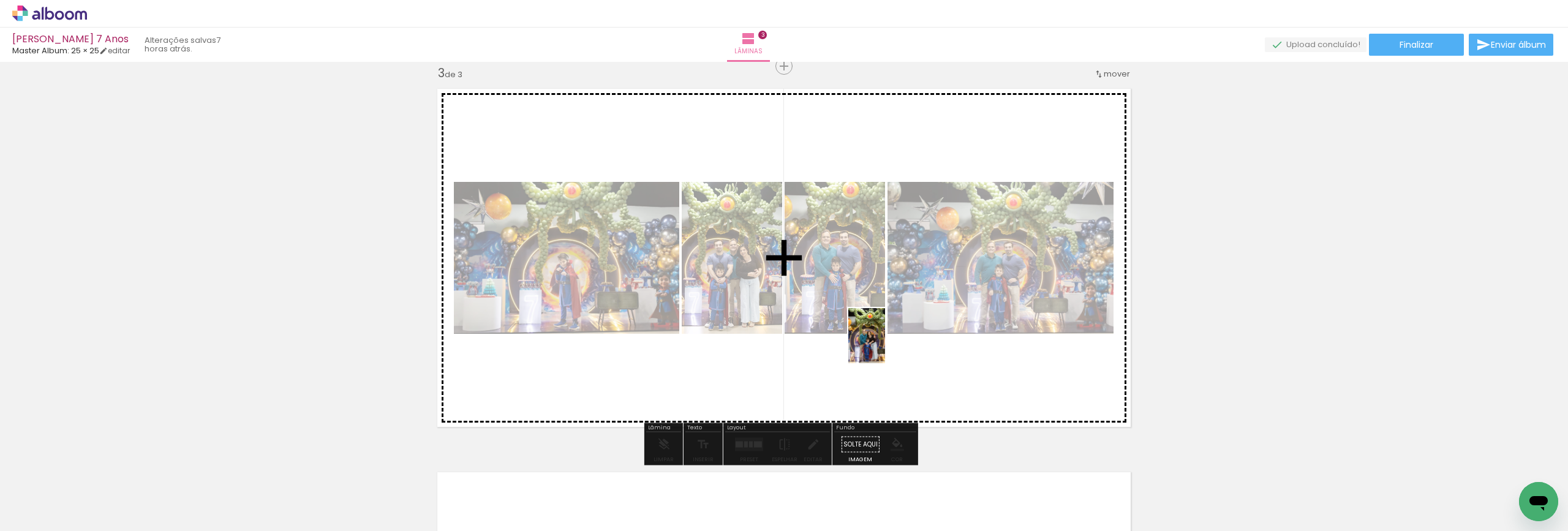
drag, startPoint x: 1119, startPoint y: 511, endPoint x: 885, endPoint y: 345, distance: 286.9
click at [885, 345] on quentale-workspace at bounding box center [784, 266] width 1568 height 531
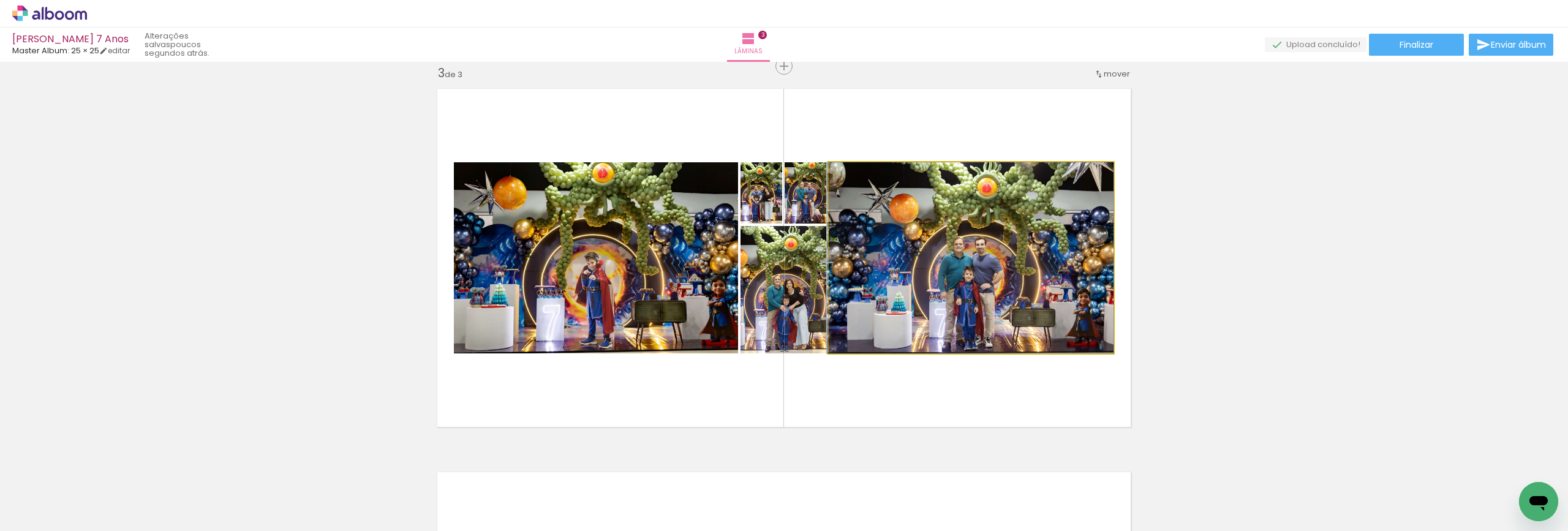
drag, startPoint x: 1018, startPoint y: 283, endPoint x: 932, endPoint y: 282, distance: 86.0
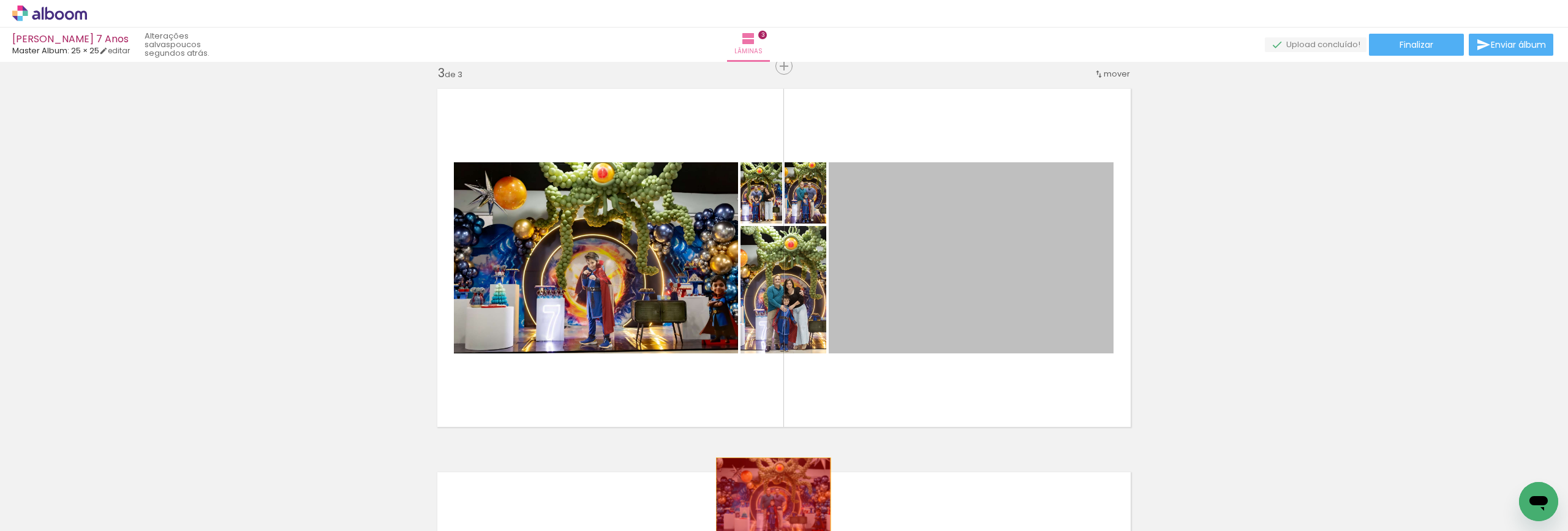
drag, startPoint x: 971, startPoint y: 278, endPoint x: 769, endPoint y: 496, distance: 297.2
click at [769, 496] on quentale-workspace at bounding box center [784, 266] width 1568 height 531
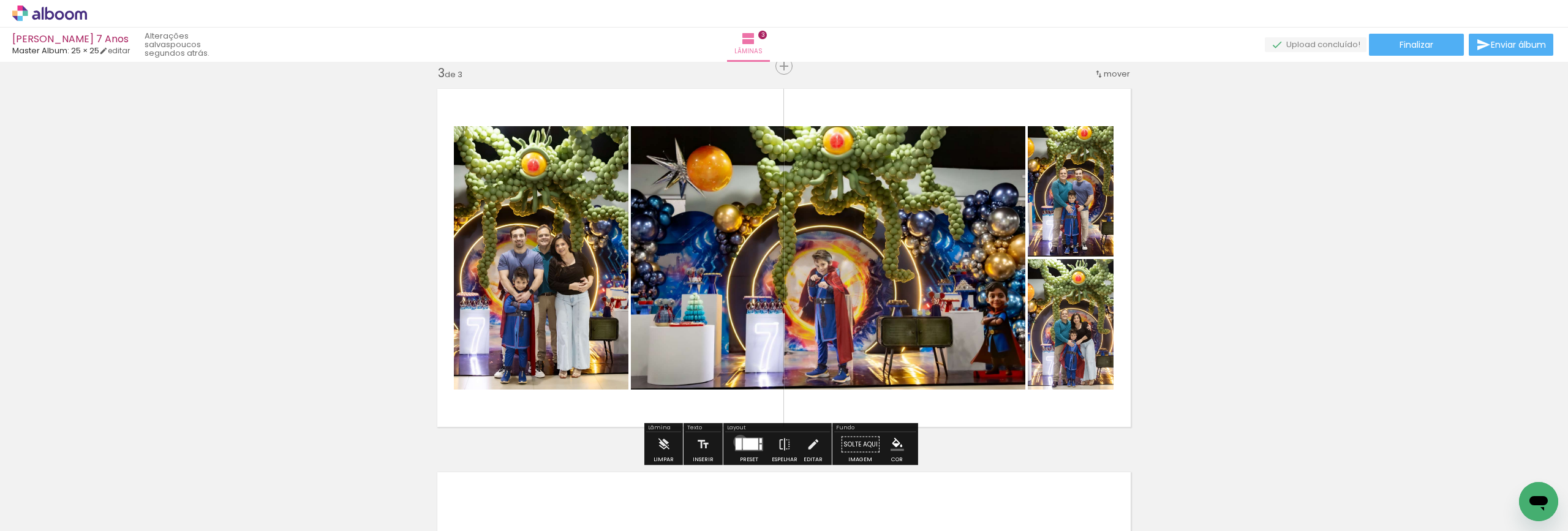
click at [737, 442] on div at bounding box center [738, 444] width 6 height 11
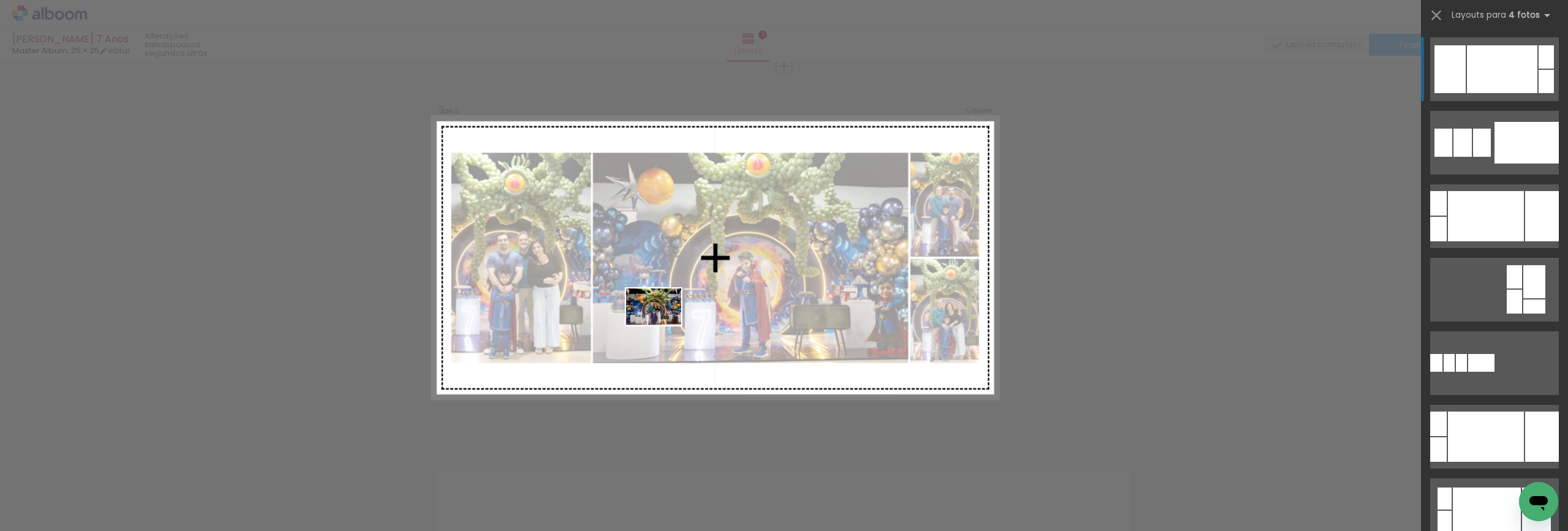
drag, startPoint x: 1183, startPoint y: 505, endPoint x: 663, endPoint y: 325, distance: 550.3
click at [663, 325] on quentale-workspace at bounding box center [784, 266] width 1568 height 531
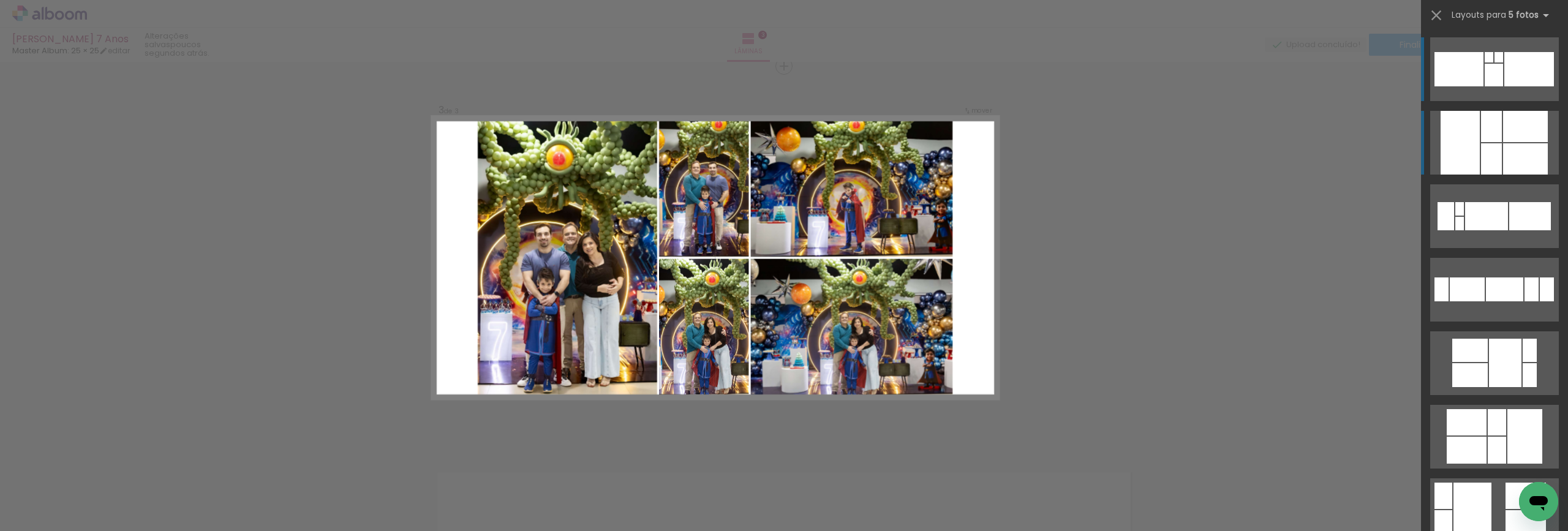
click at [1494, 140] on div at bounding box center [1491, 126] width 21 height 31
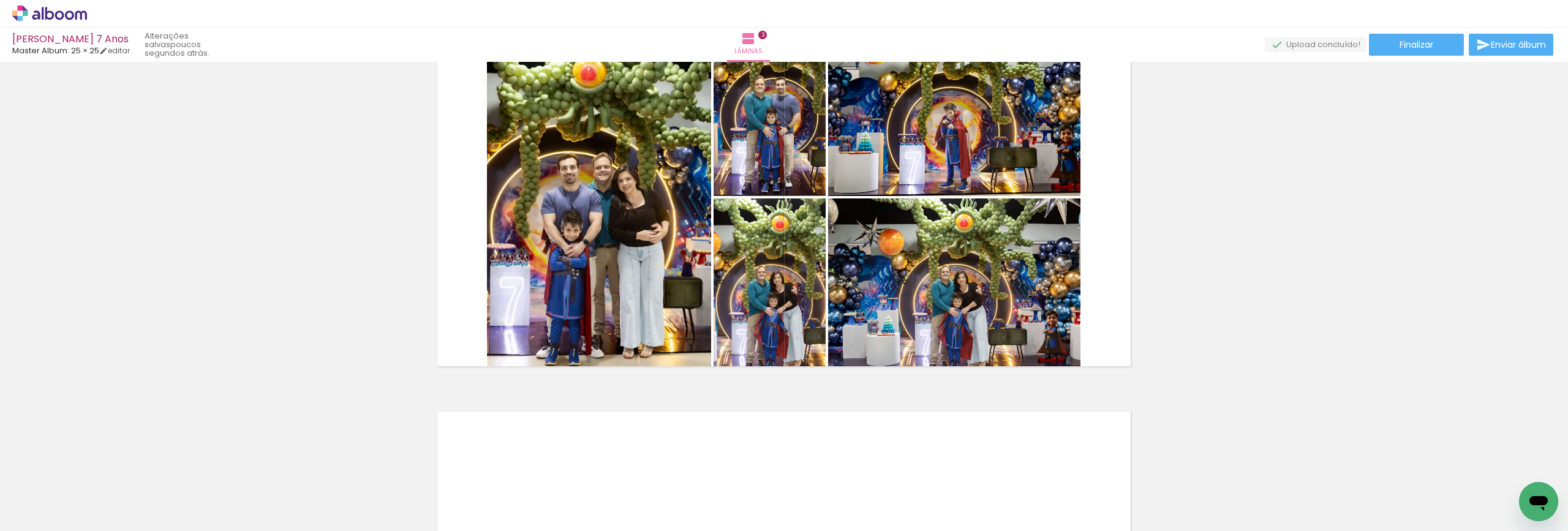
scroll to position [844, 0]
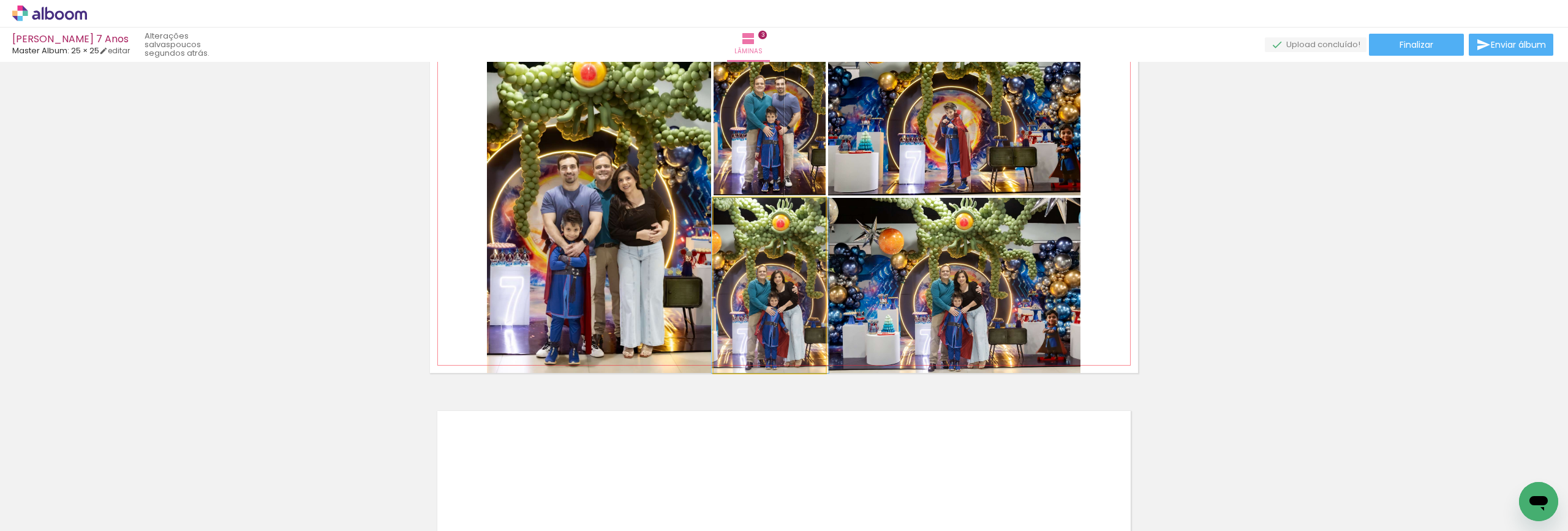
drag, startPoint x: 778, startPoint y: 316, endPoint x: 779, endPoint y: 278, distance: 38.0
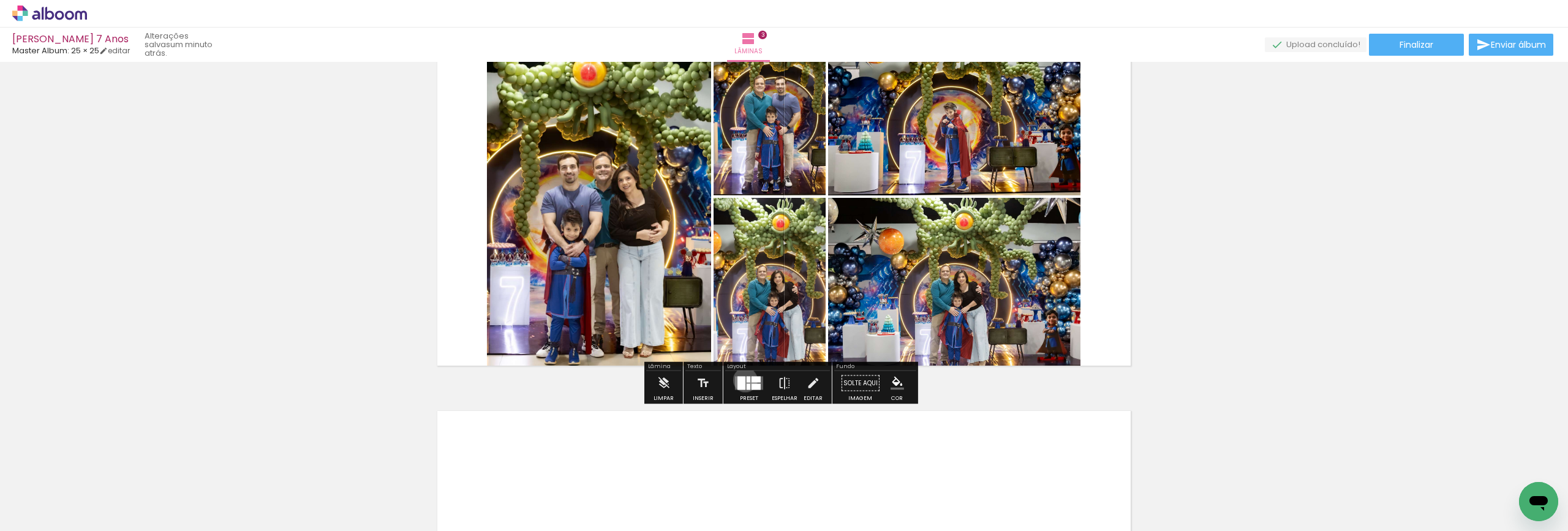
click at [742, 380] on div at bounding box center [741, 383] width 8 height 13
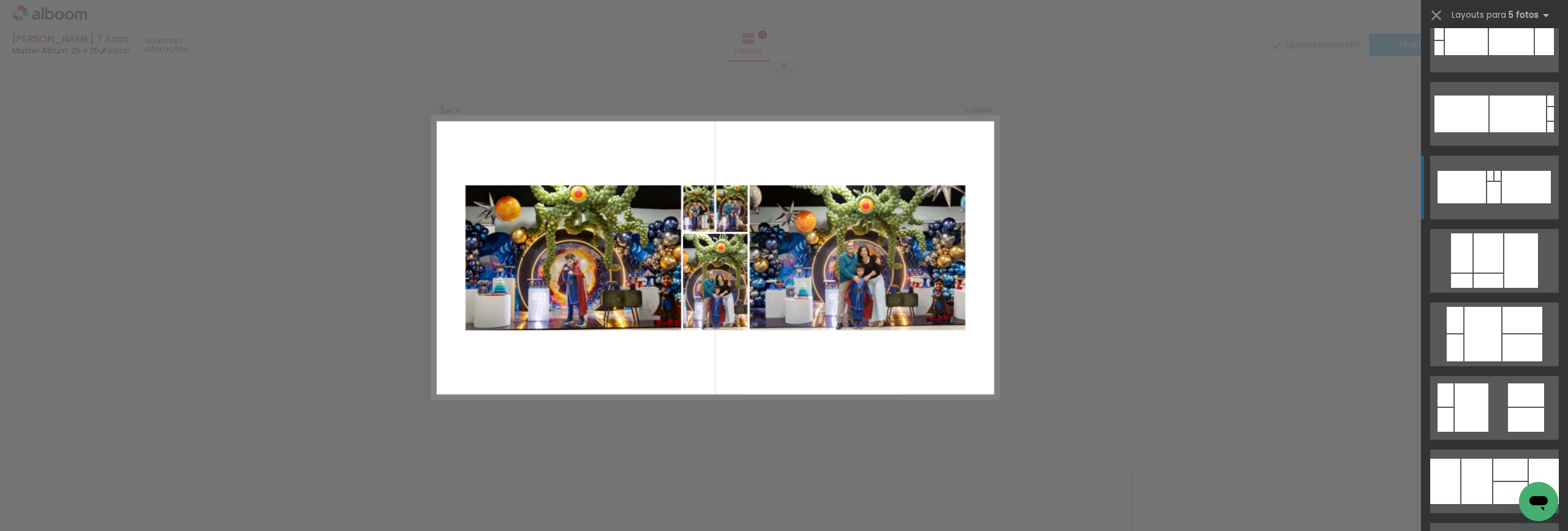
scroll to position [612, 0]
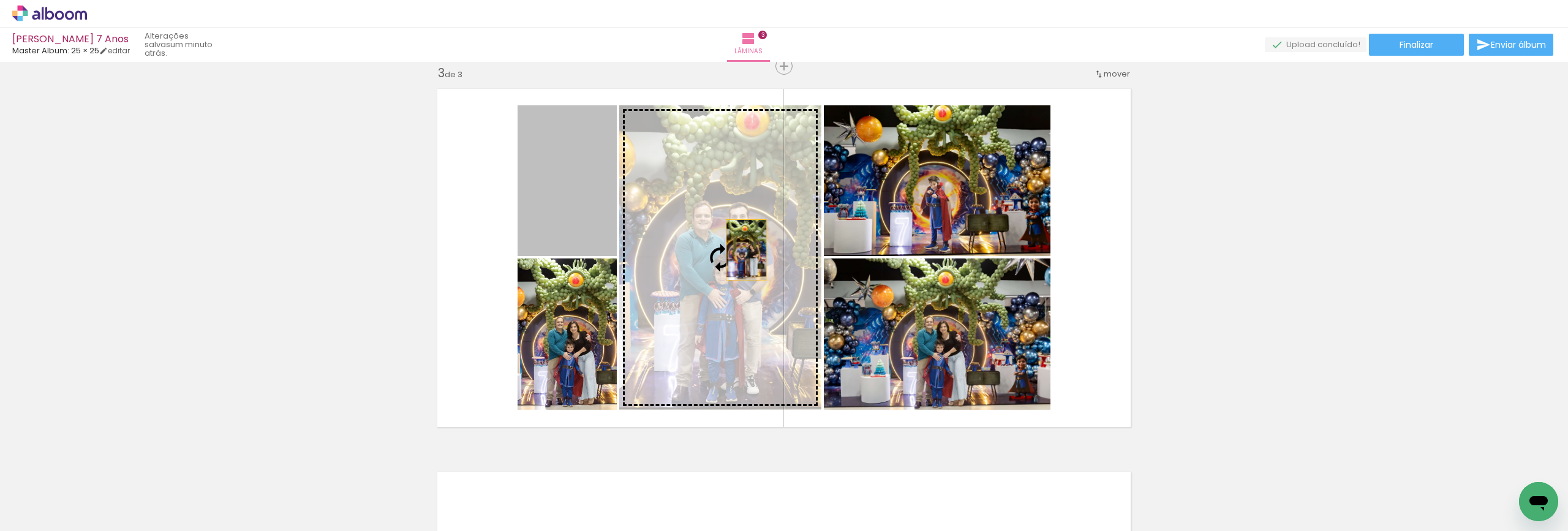
drag, startPoint x: 570, startPoint y: 205, endPoint x: 742, endPoint y: 250, distance: 177.8
click at [0, 0] on slot at bounding box center [0, 0] width 0 height 0
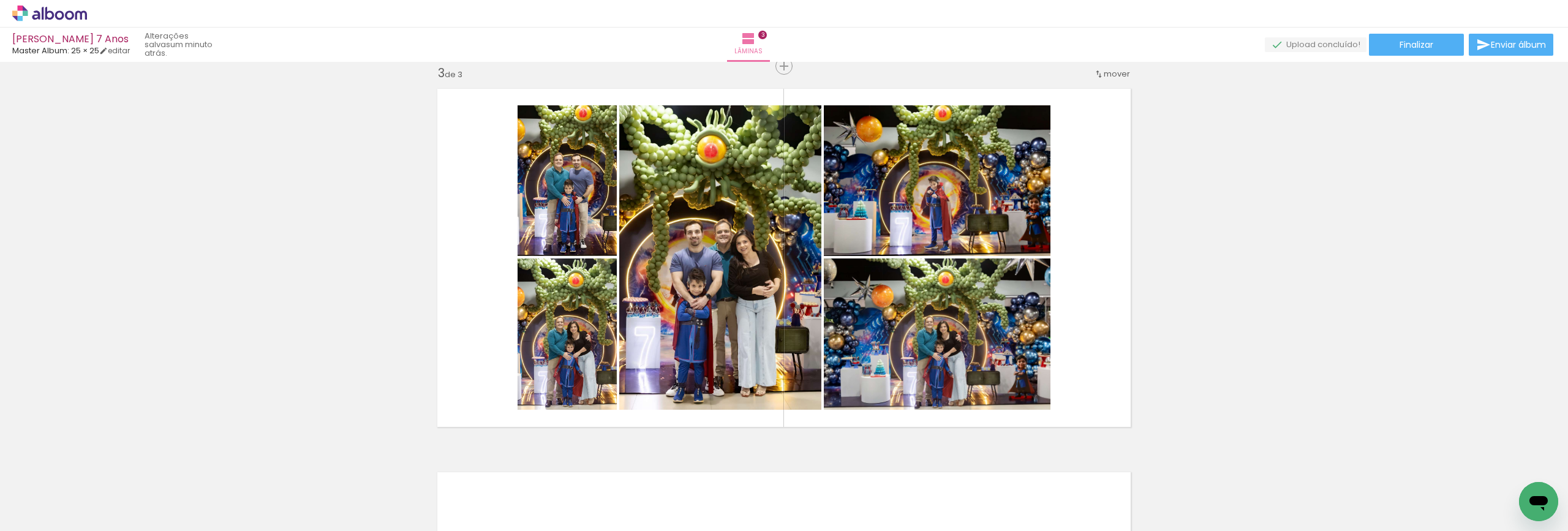
click at [1290, 229] on div "Inserir lâmina 1 de 3 Inserir lâmina 2 de 3 Inserir lâmina 3 de 3" at bounding box center [784, 50] width 1568 height 1534
drag, startPoint x: 944, startPoint y: 360, endPoint x: 943, endPoint y: 336, distance: 24.0
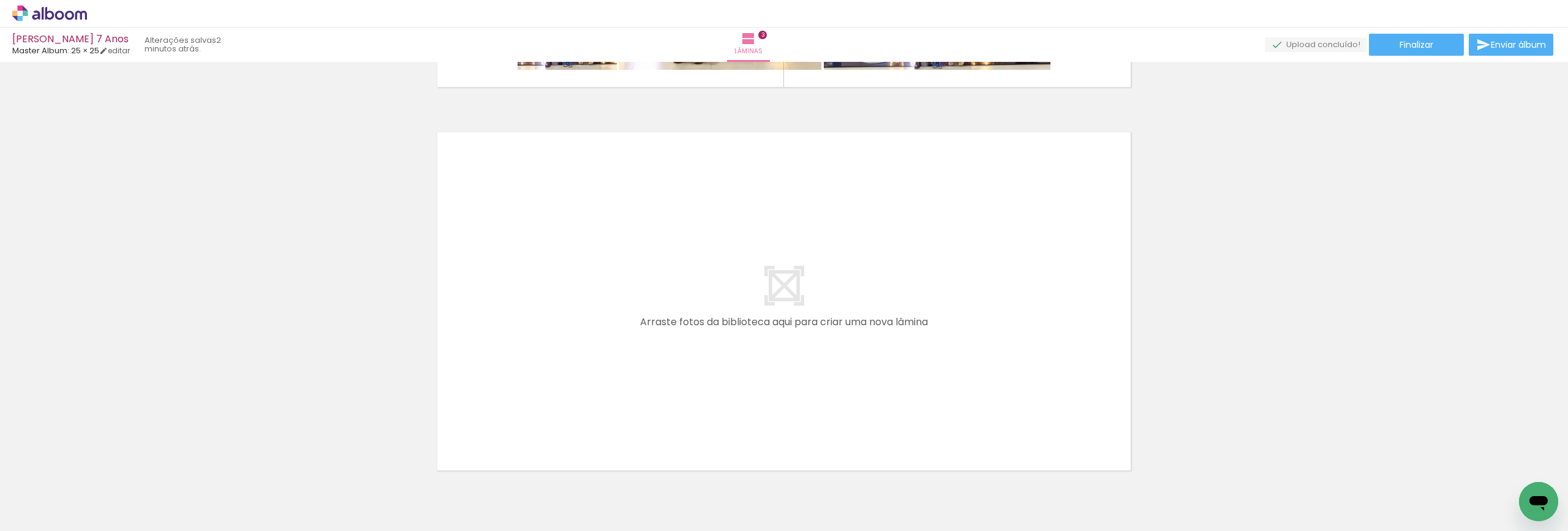
scroll to position [1188, 0]
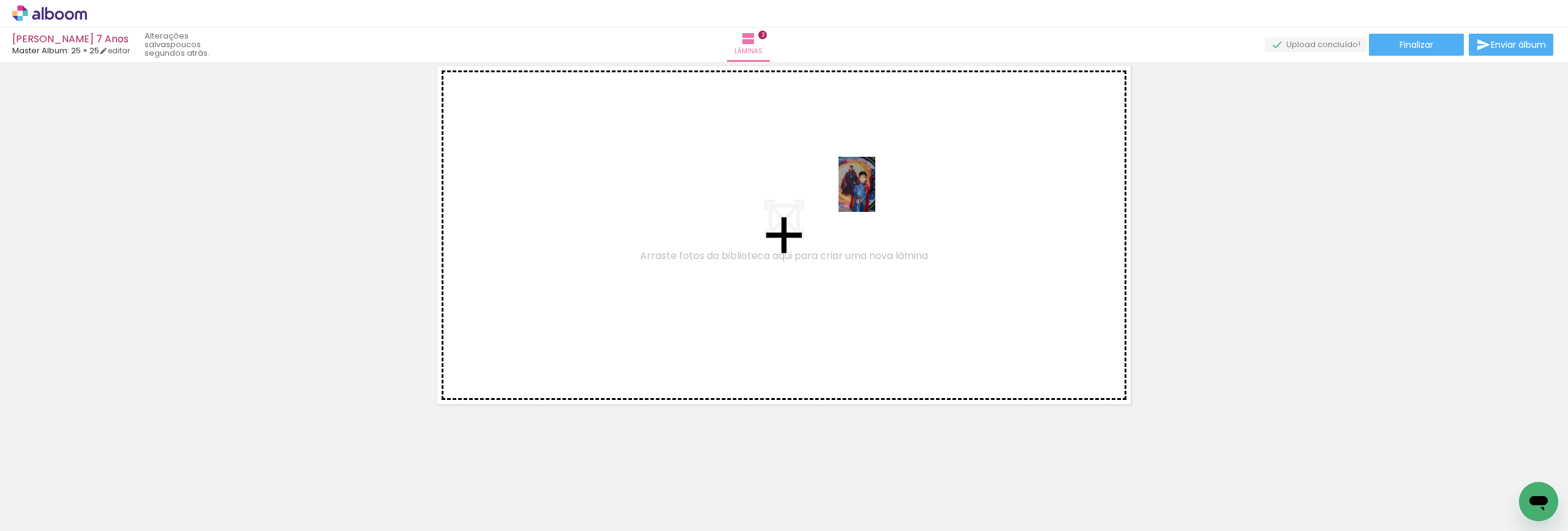
drag, startPoint x: 1518, startPoint y: 480, endPoint x: 875, endPoint y: 193, distance: 704.1
click at [875, 193] on quentale-workspace at bounding box center [784, 266] width 1568 height 531
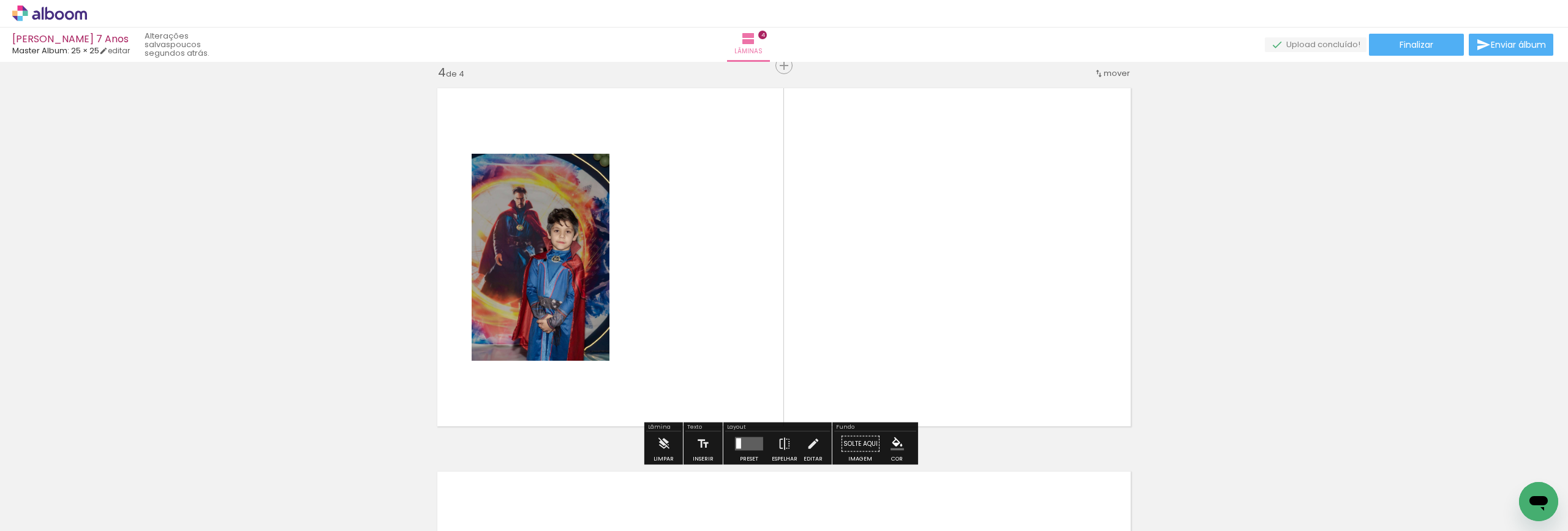
scroll to position [1166, 0]
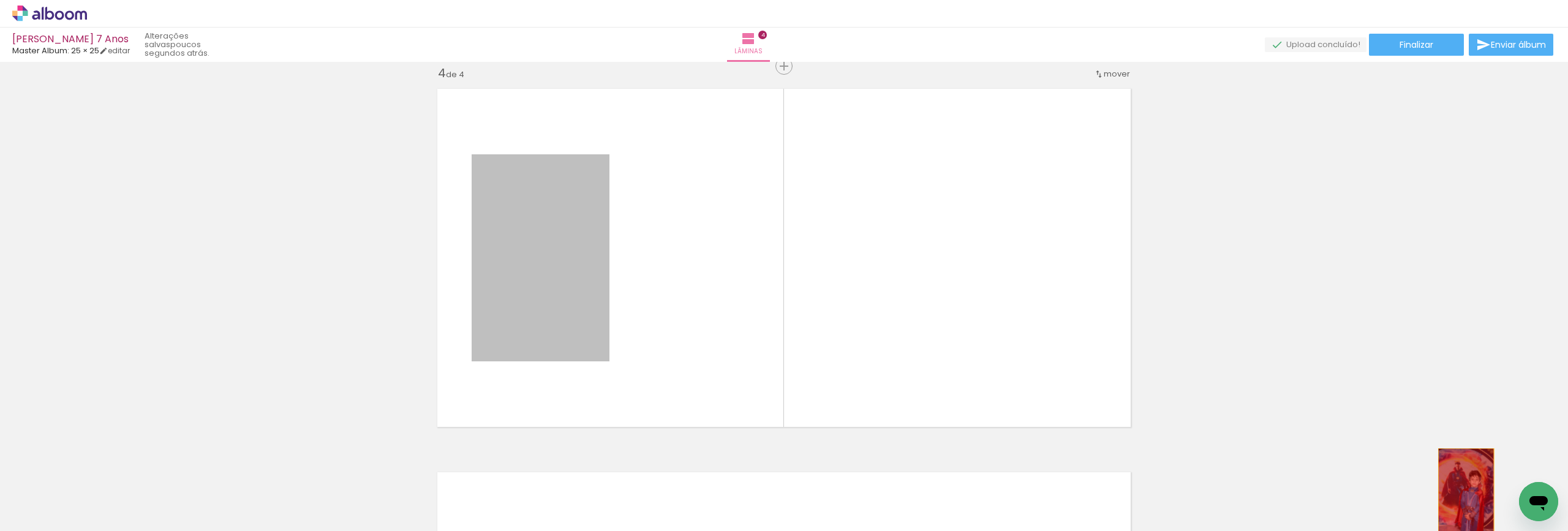
drag, startPoint x: 572, startPoint y: 293, endPoint x: 1462, endPoint y: 490, distance: 911.5
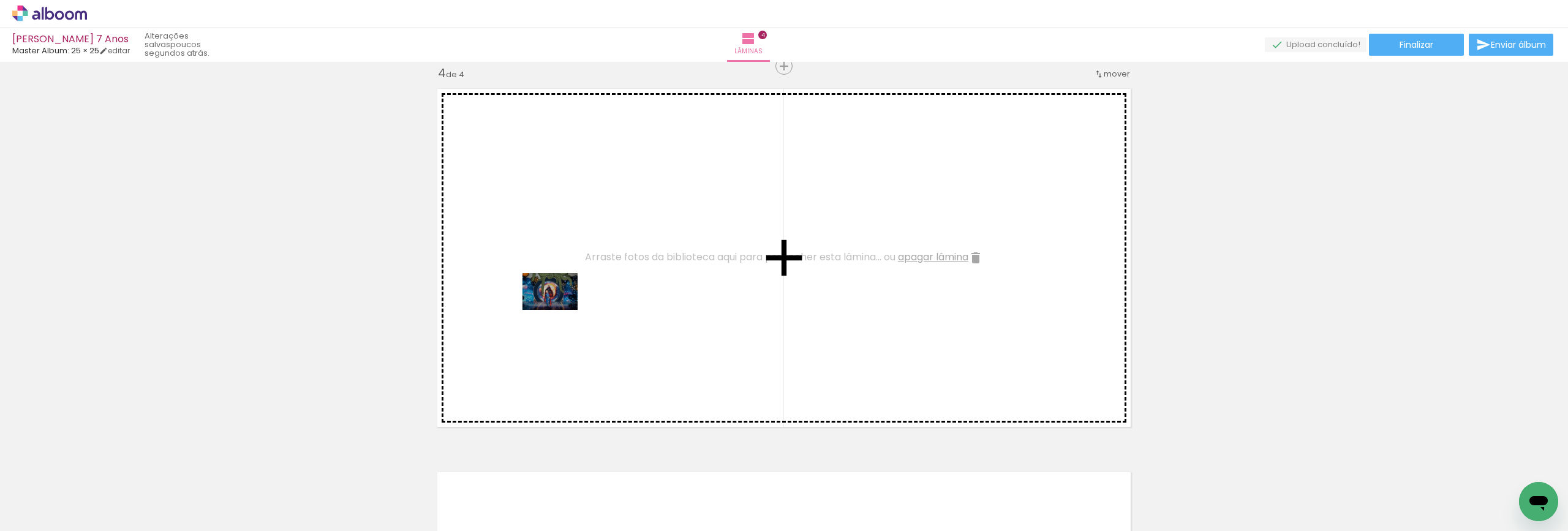
drag, startPoint x: 437, startPoint y: 495, endPoint x: 608, endPoint y: 269, distance: 283.4
click at [608, 269] on quentale-workspace at bounding box center [784, 266] width 1568 height 531
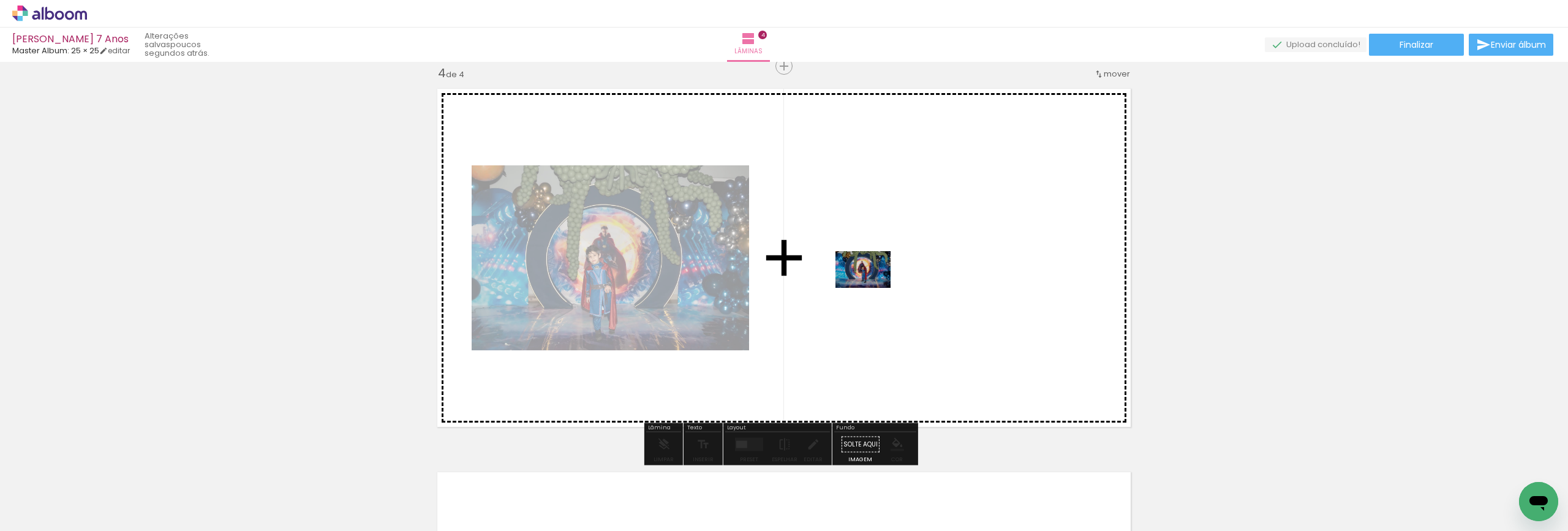
drag, startPoint x: 357, startPoint y: 494, endPoint x: 873, endPoint y: 273, distance: 561.3
click at [873, 273] on quentale-workspace at bounding box center [784, 266] width 1568 height 531
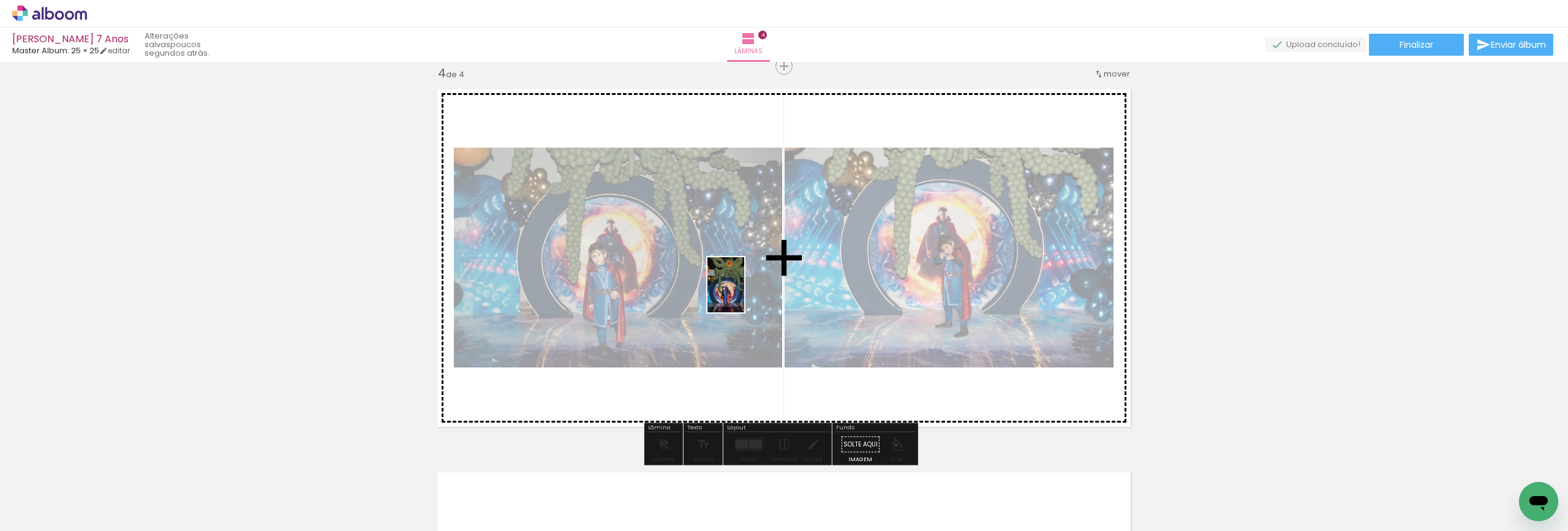
drag, startPoint x: 287, startPoint y: 503, endPoint x: 745, endPoint y: 293, distance: 503.8
click at [745, 293] on quentale-workspace at bounding box center [784, 266] width 1568 height 531
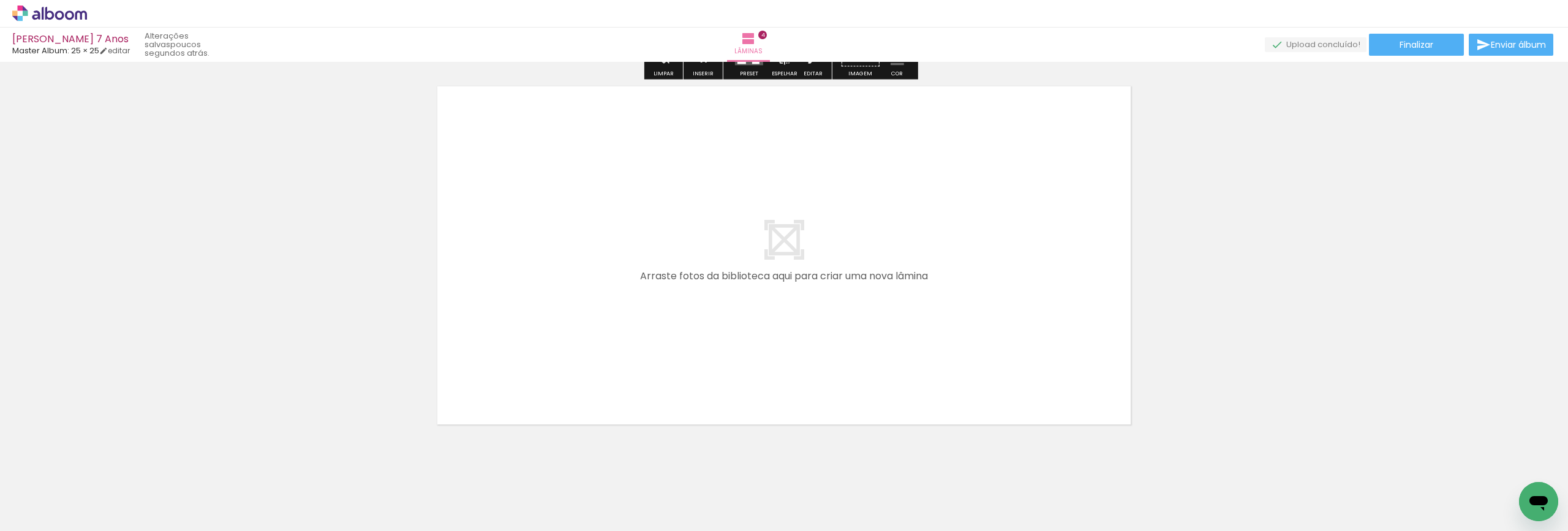
scroll to position [1572, 0]
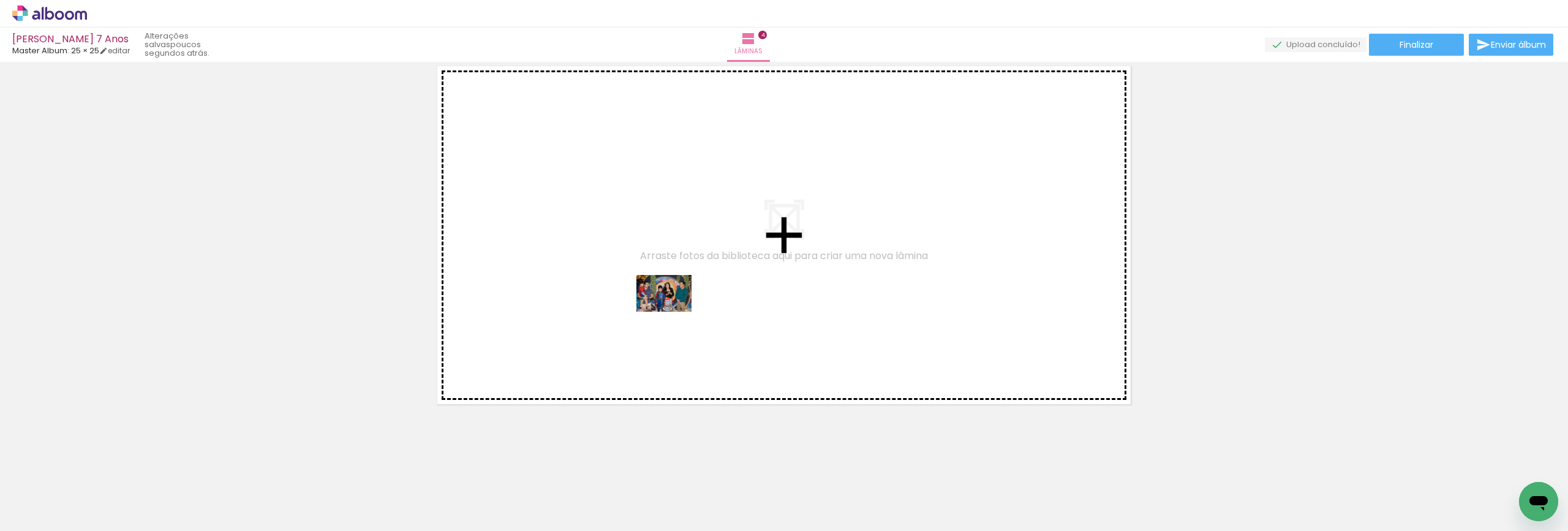
drag, startPoint x: 138, startPoint y: 498, endPoint x: 670, endPoint y: 304, distance: 566.3
click at [688, 305] on quentale-workspace at bounding box center [784, 266] width 1568 height 531
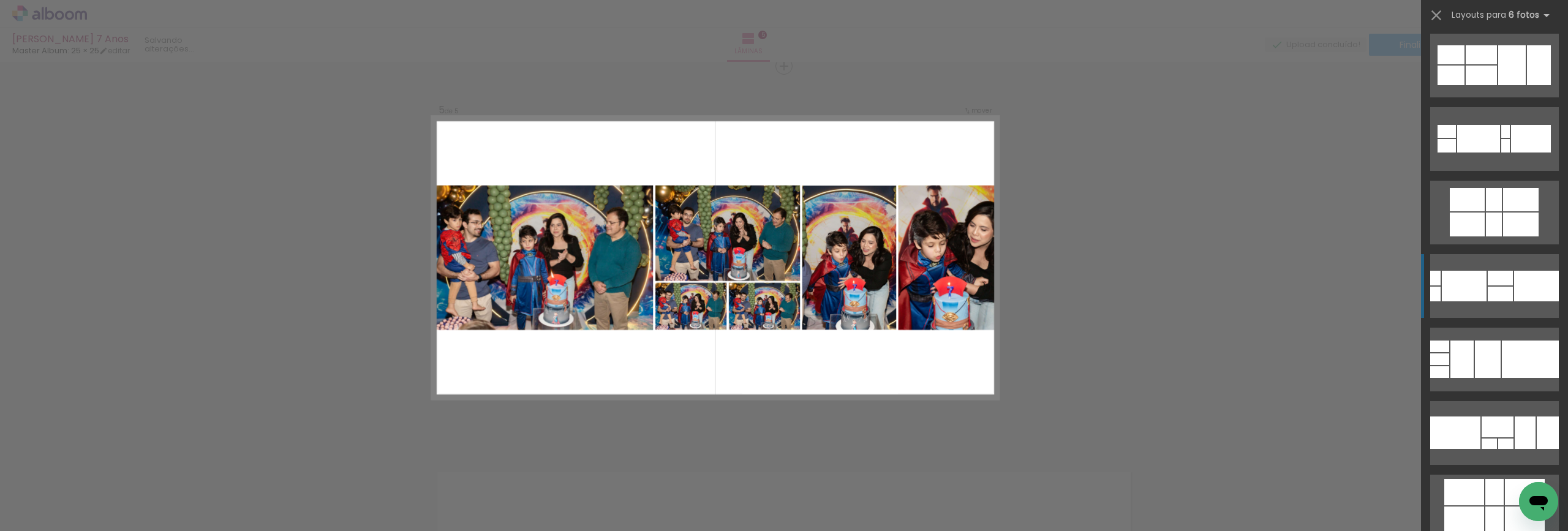
scroll to position [796, 0]
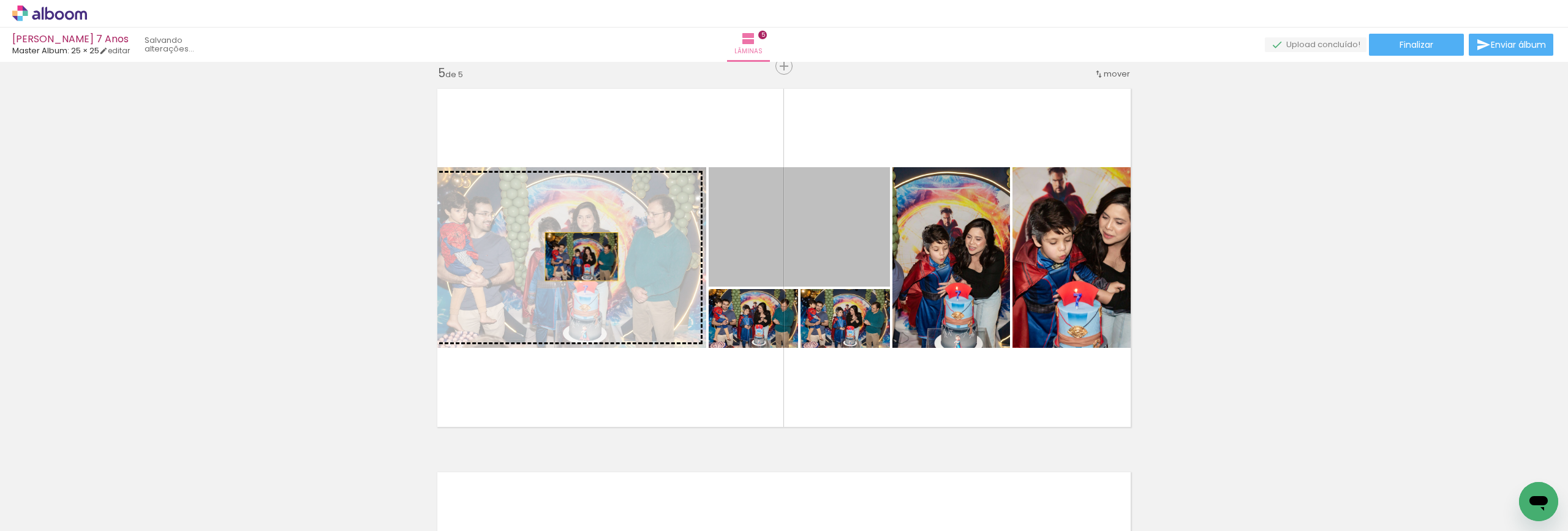
drag, startPoint x: 842, startPoint y: 241, endPoint x: 576, endPoint y: 257, distance: 266.5
click at [0, 0] on slot at bounding box center [0, 0] width 0 height 0
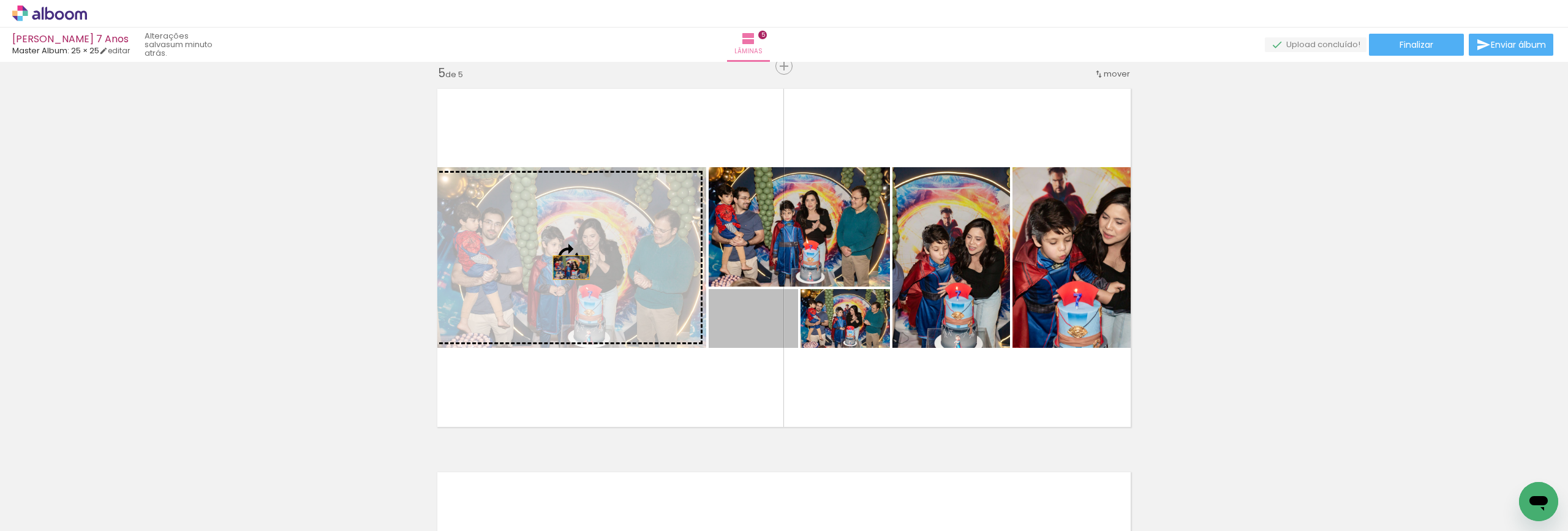
drag, startPoint x: 769, startPoint y: 332, endPoint x: 566, endPoint y: 267, distance: 213.2
click at [0, 0] on slot at bounding box center [0, 0] width 0 height 0
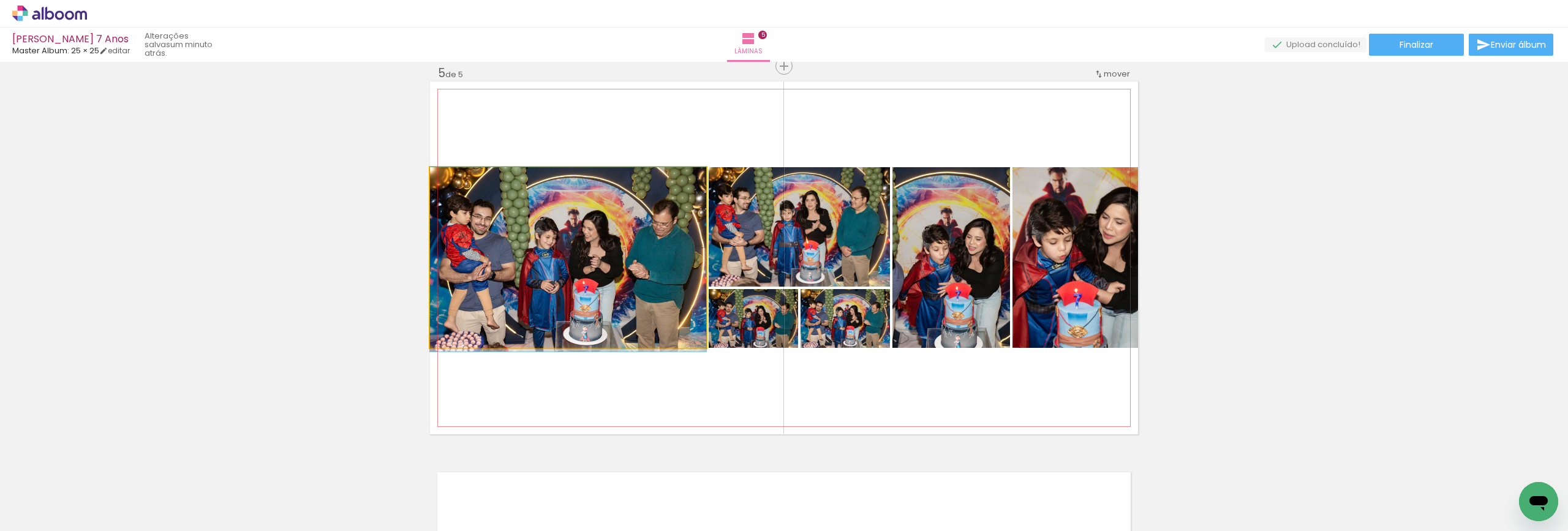
drag, startPoint x: 576, startPoint y: 264, endPoint x: 620, endPoint y: 268, distance: 44.2
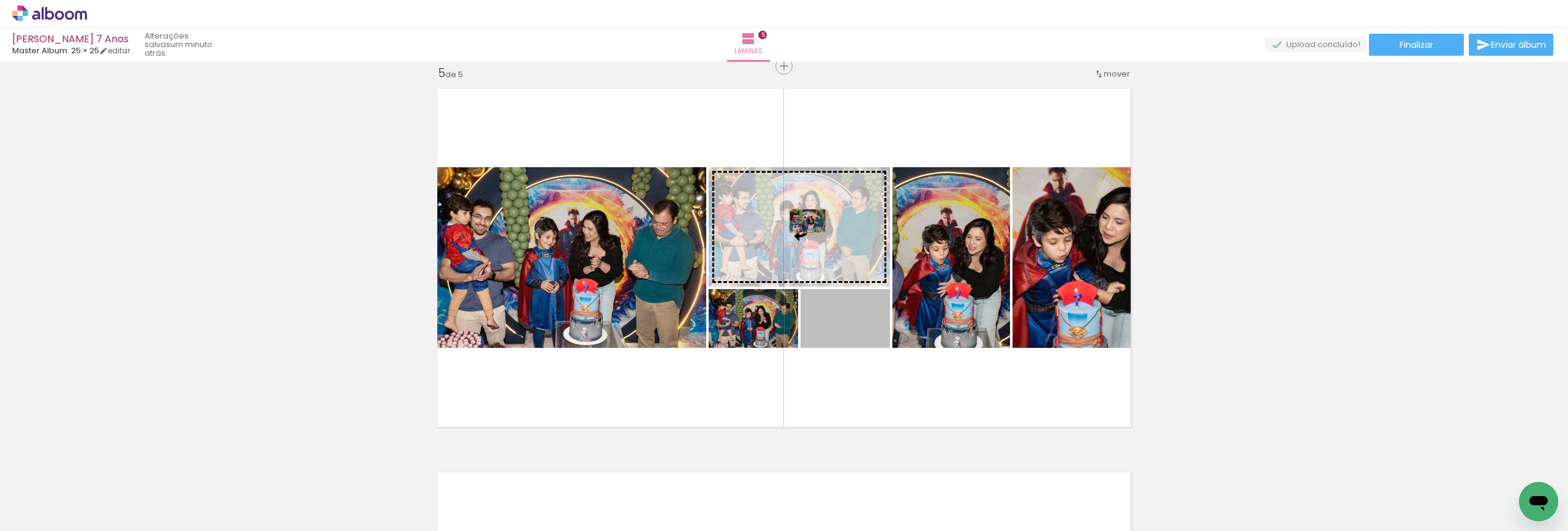
drag, startPoint x: 863, startPoint y: 340, endPoint x: 803, endPoint y: 221, distance: 133.3
click at [0, 0] on slot at bounding box center [0, 0] width 0 height 0
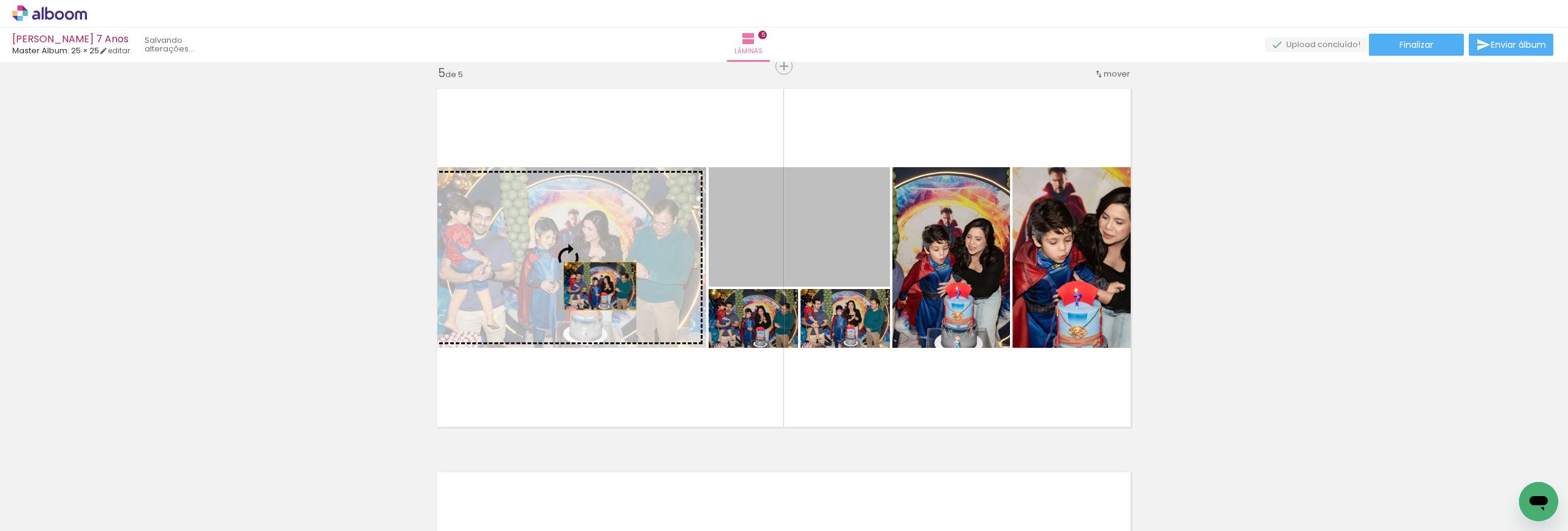
drag, startPoint x: 857, startPoint y: 240, endPoint x: 596, endPoint y: 286, distance: 265.0
click at [0, 0] on slot at bounding box center [0, 0] width 0 height 0
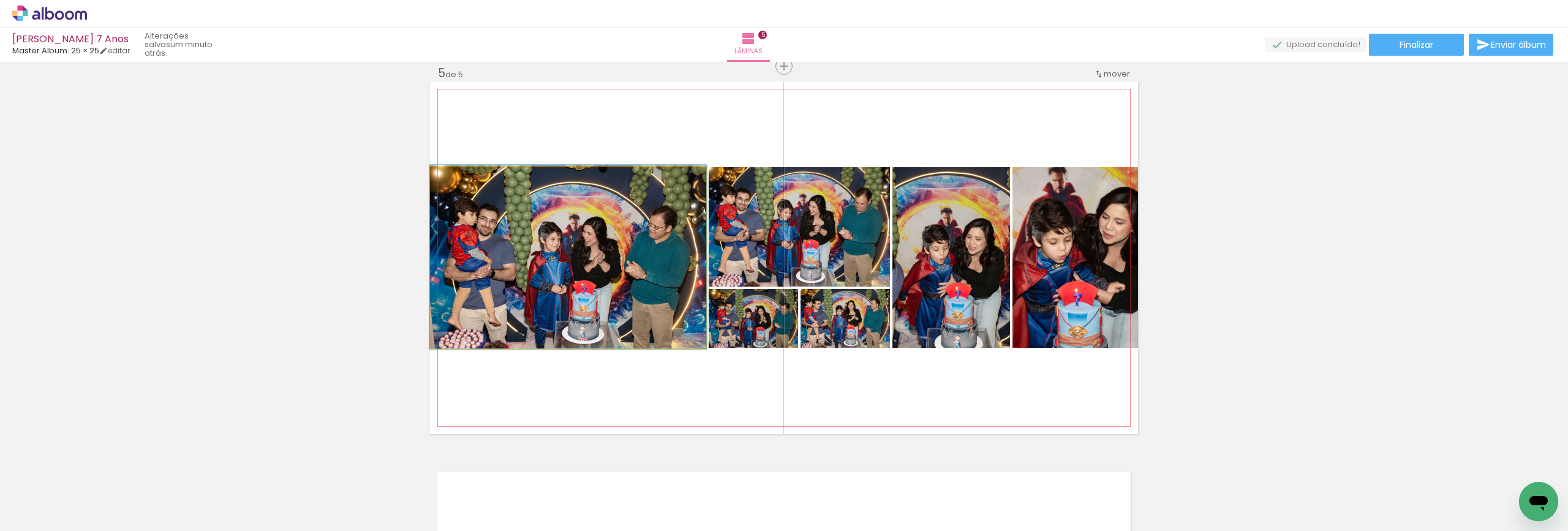
drag, startPoint x: 596, startPoint y: 284, endPoint x: 616, endPoint y: 283, distance: 20.0
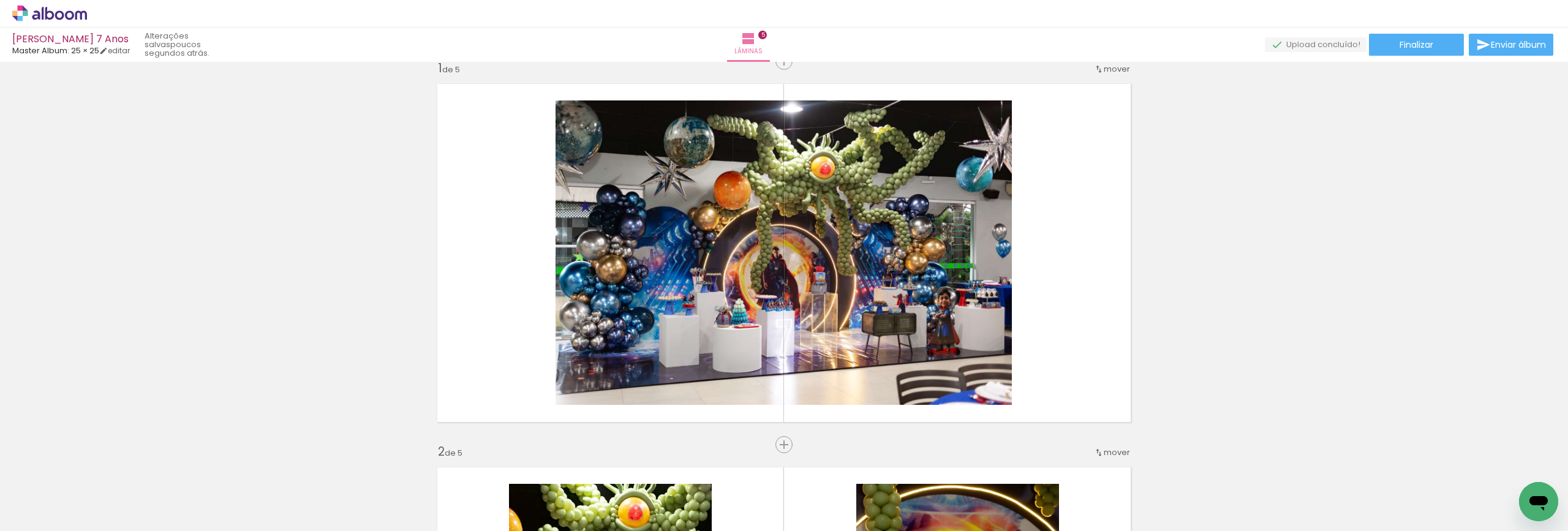
scroll to position [0, 0]
